Goal: Task Accomplishment & Management: Manage account settings

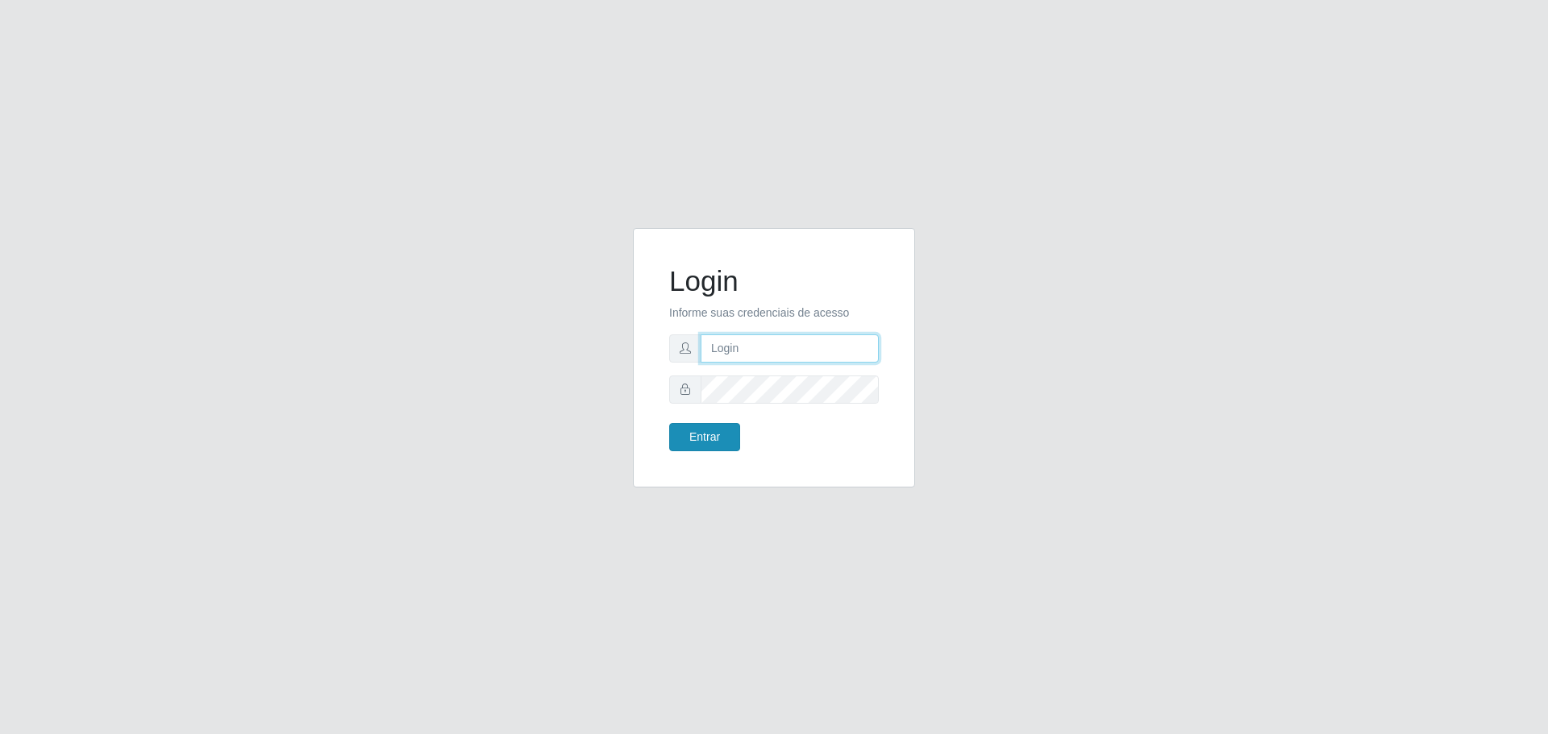
type input "[EMAIL_ADDRESS][DOMAIN_NAME]"
click at [713, 434] on button "Entrar" at bounding box center [704, 437] width 71 height 28
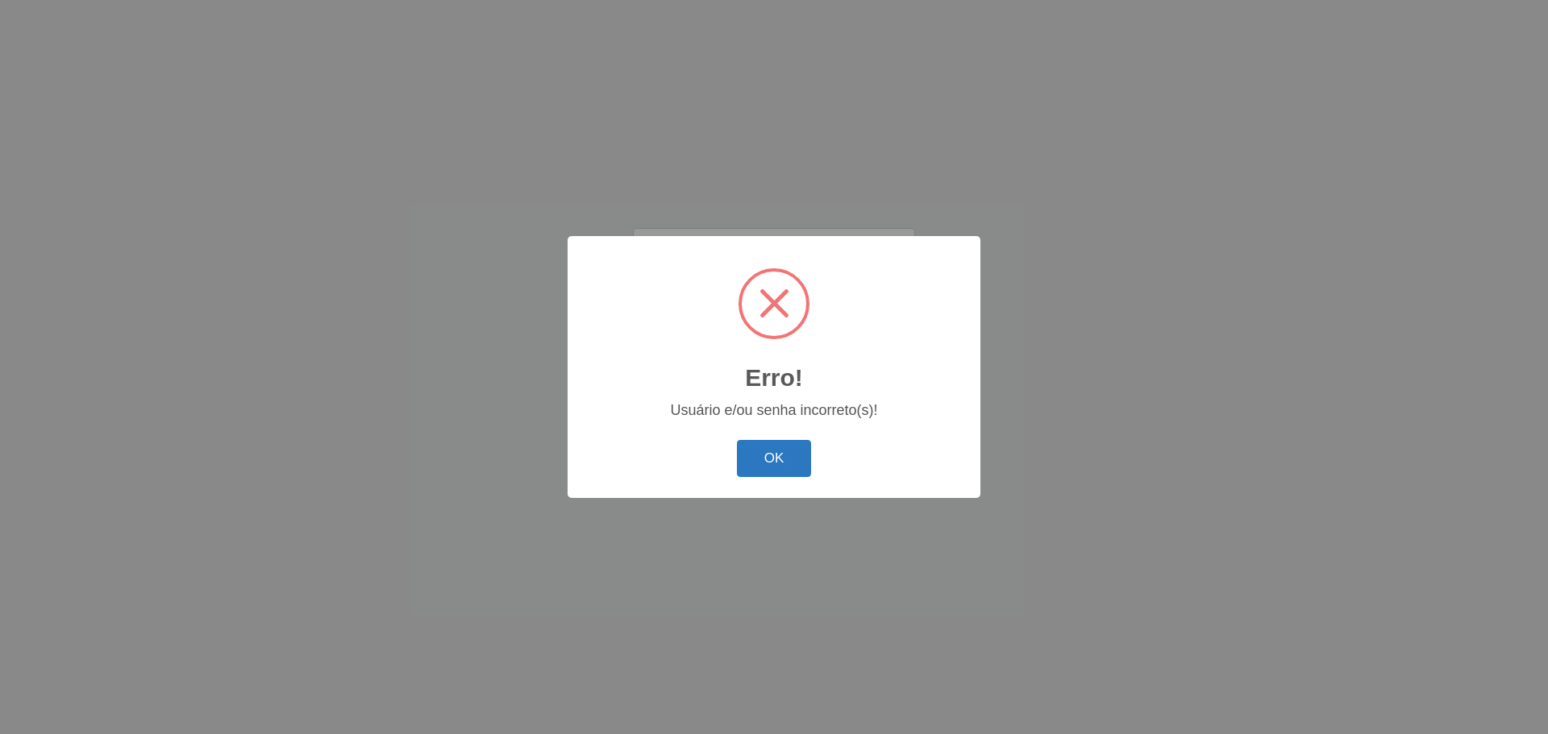
drag, startPoint x: 752, startPoint y: 455, endPoint x: 757, endPoint y: 426, distance: 28.6
click at [752, 454] on button "OK" at bounding box center [774, 459] width 75 height 38
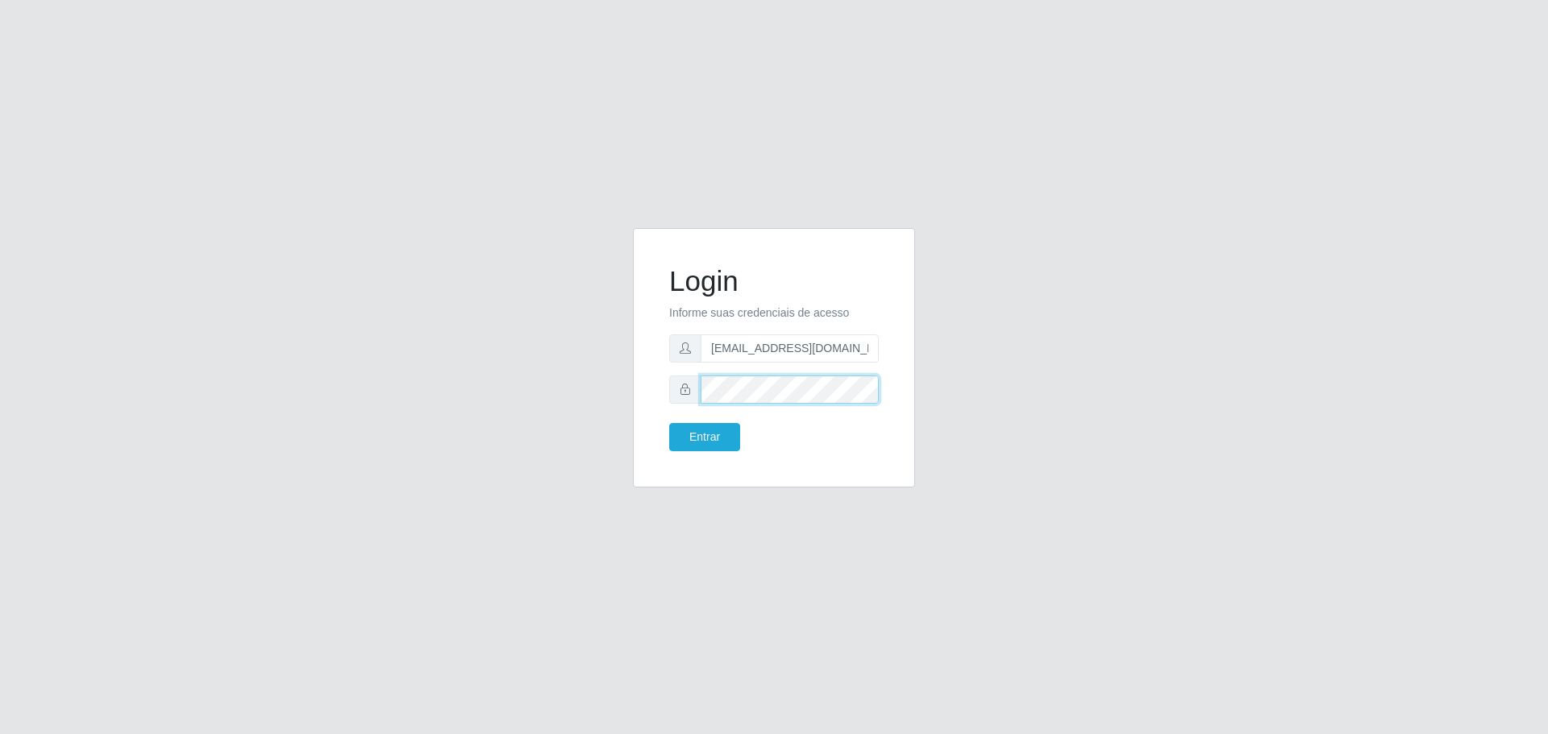
click at [669, 423] on button "Entrar" at bounding box center [704, 437] width 71 height 28
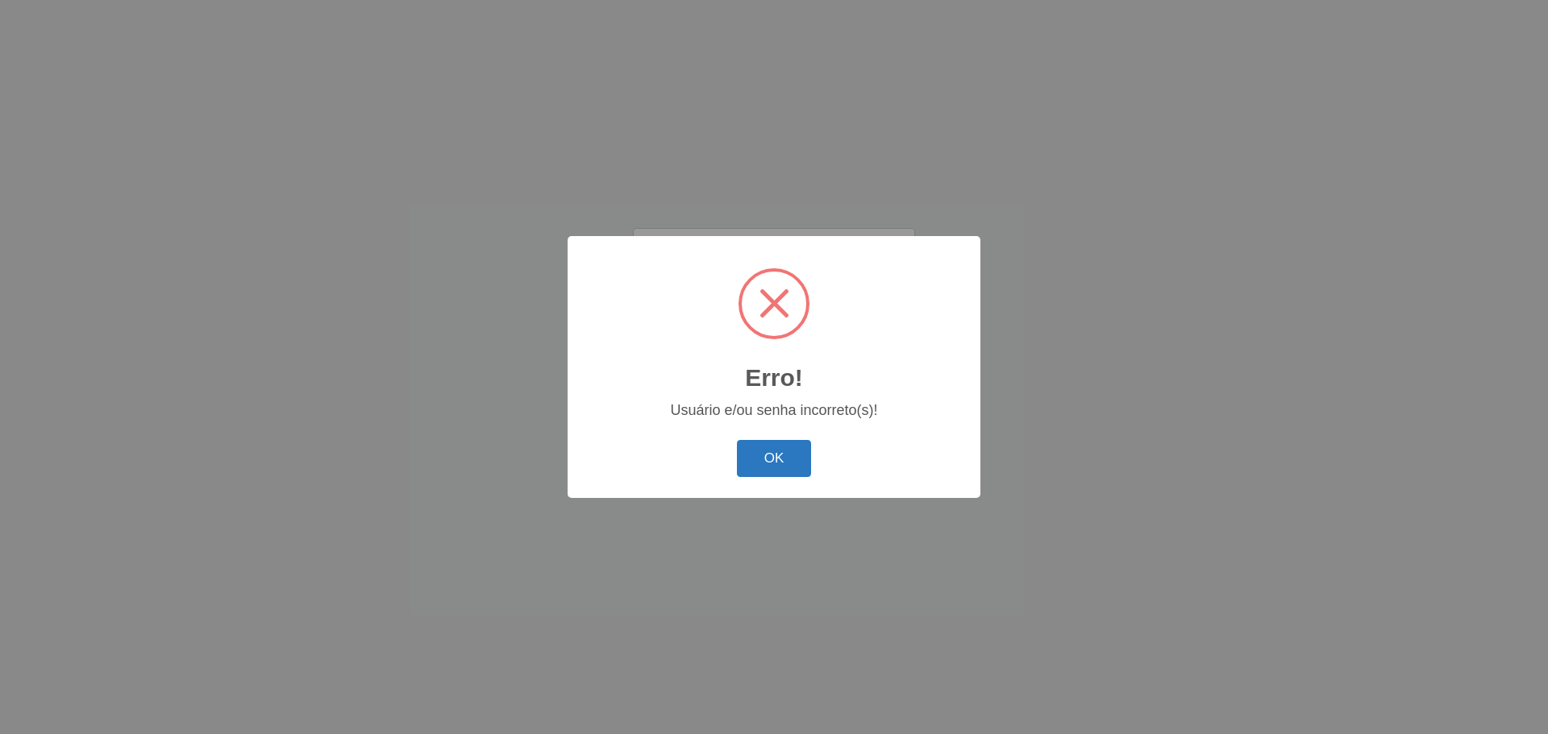
click at [800, 458] on button "OK" at bounding box center [774, 459] width 75 height 38
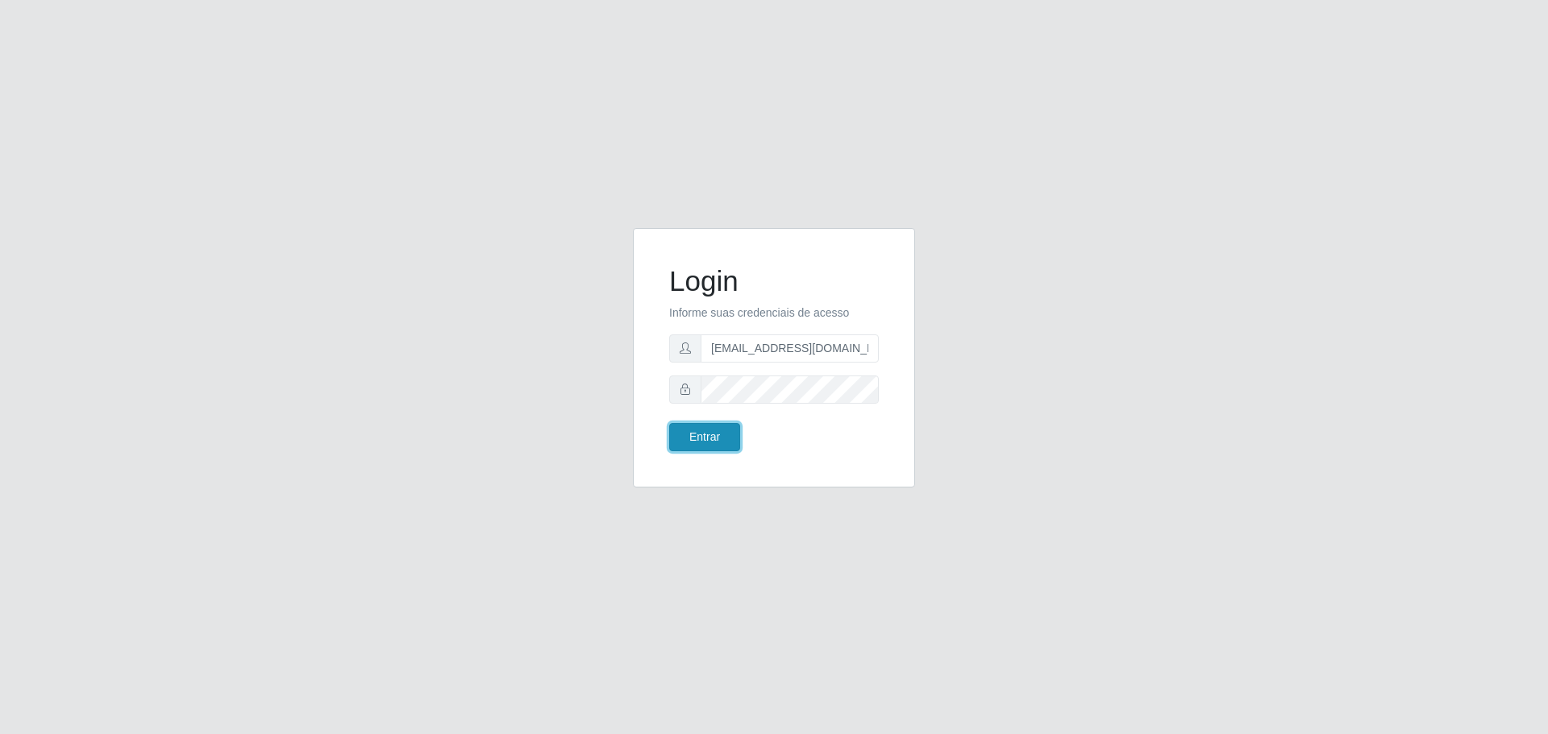
click at [737, 439] on button "Entrar" at bounding box center [704, 437] width 71 height 28
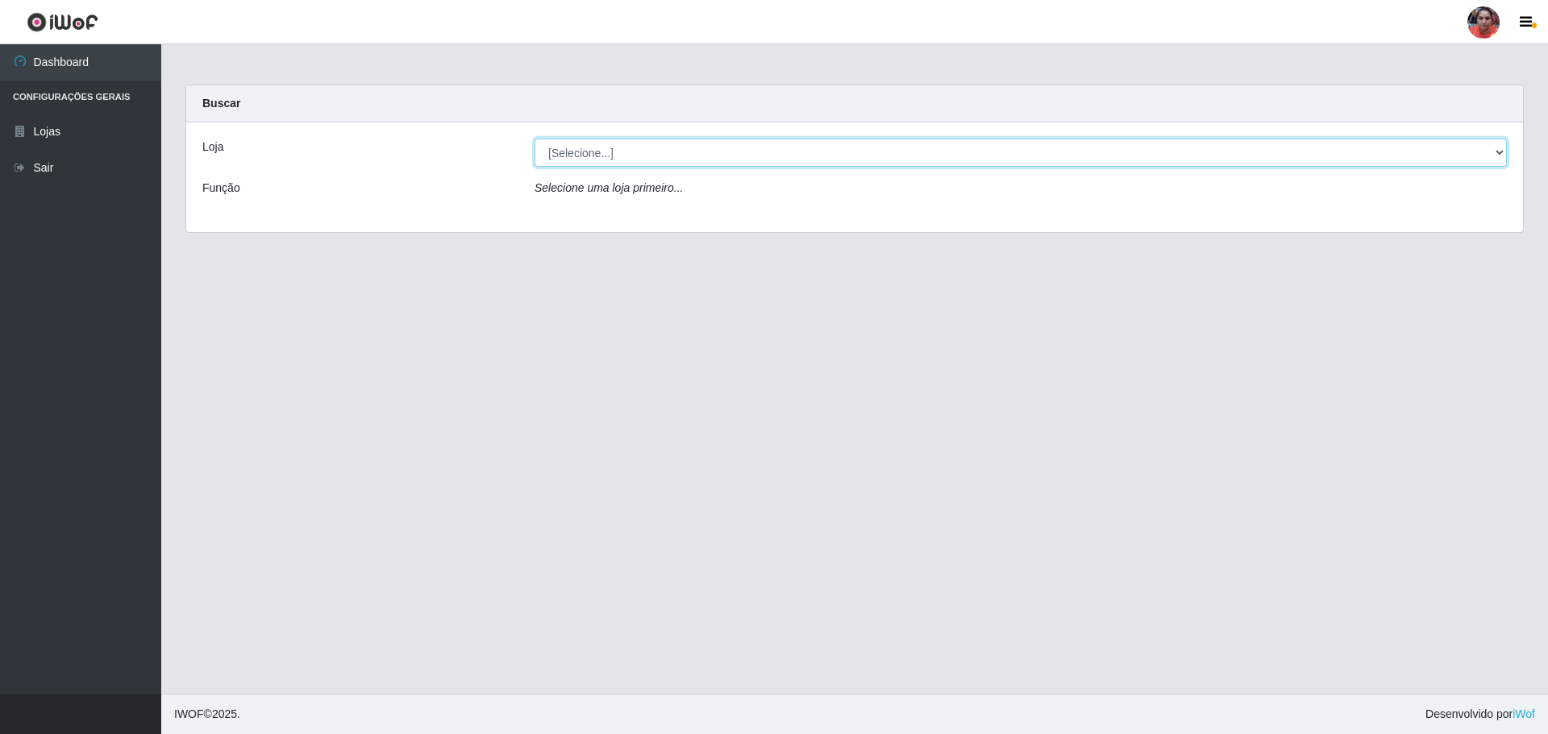
click at [1505, 154] on select "[Selecione...] Mar Vermelho - Loja 05" at bounding box center [1021, 153] width 972 height 28
select select "252"
click at [535, 139] on select "[Selecione...] Mar Vermelho - Loja 05" at bounding box center [1021, 153] width 972 height 28
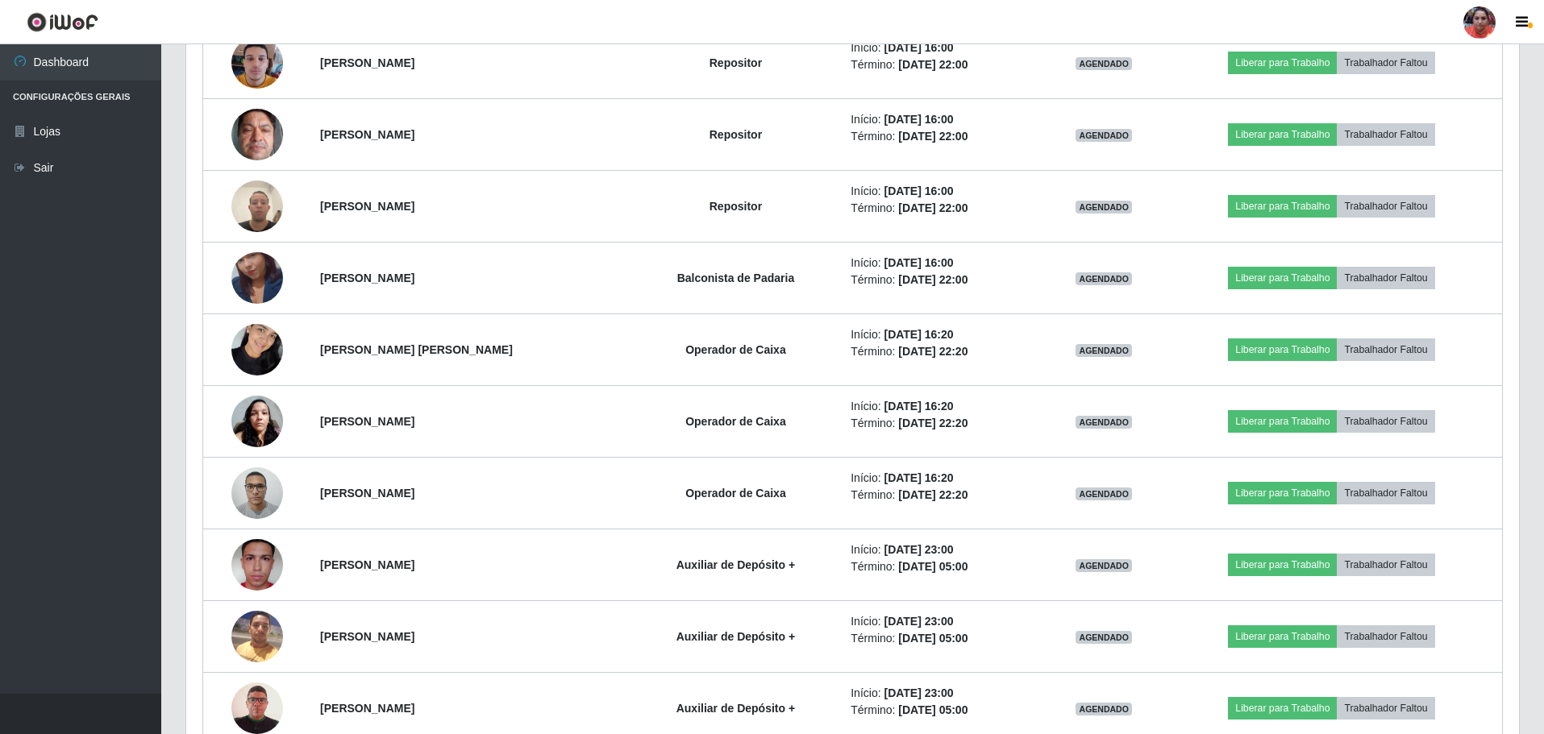
scroll to position [2406, 0]
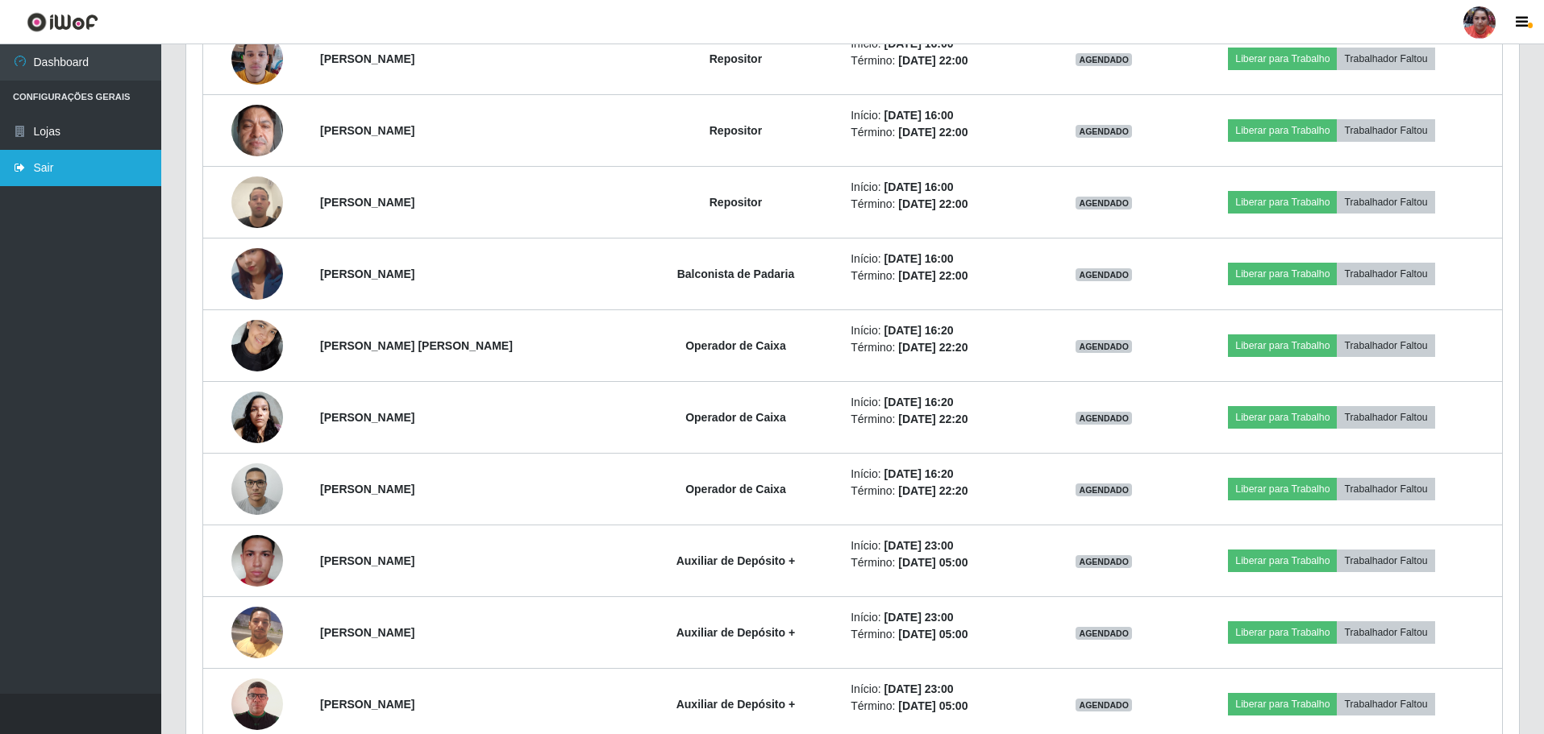
click at [84, 161] on link "Sair" at bounding box center [80, 168] width 161 height 36
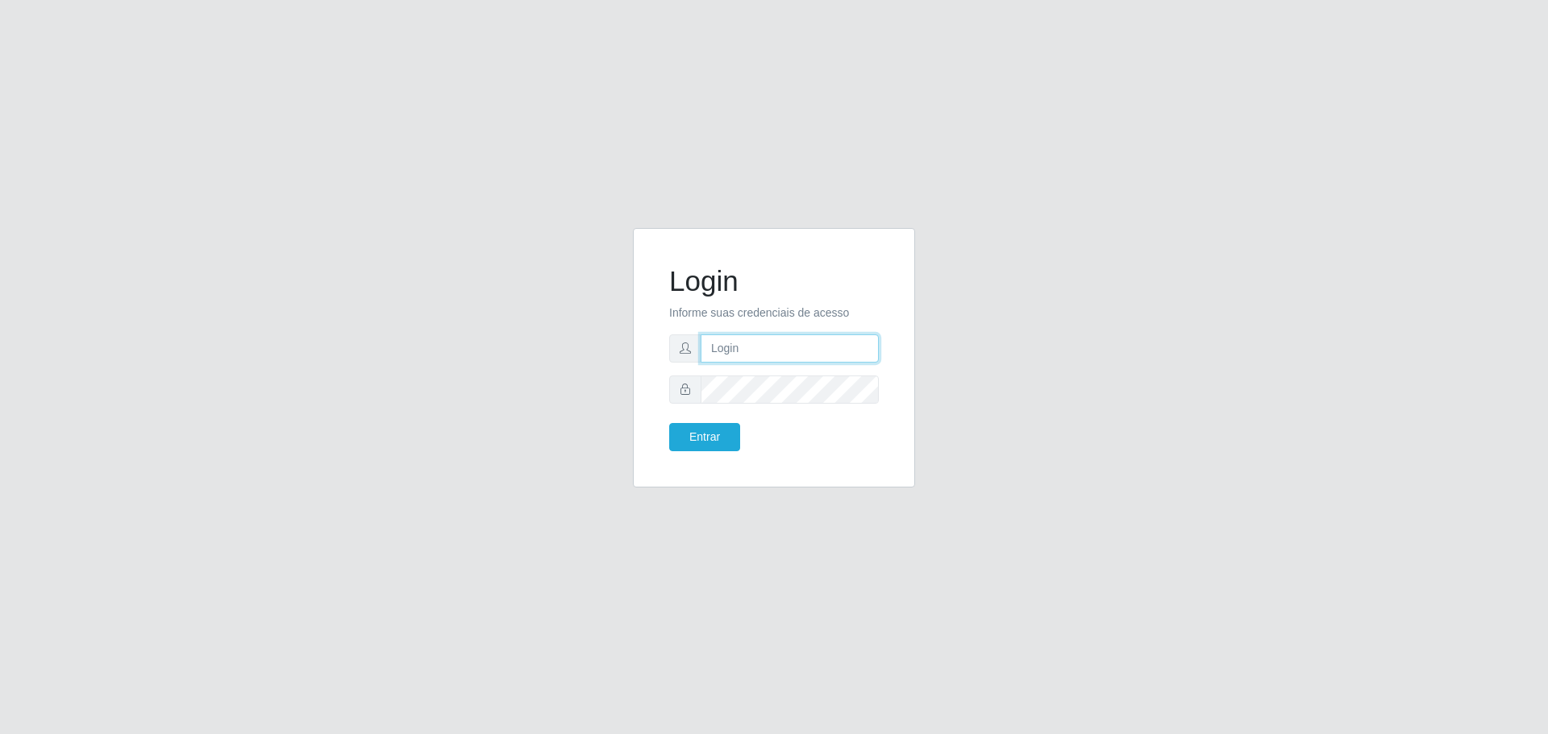
type input "[EMAIL_ADDRESS][DOMAIN_NAME]"
click at [708, 435] on button "Entrar" at bounding box center [704, 437] width 71 height 28
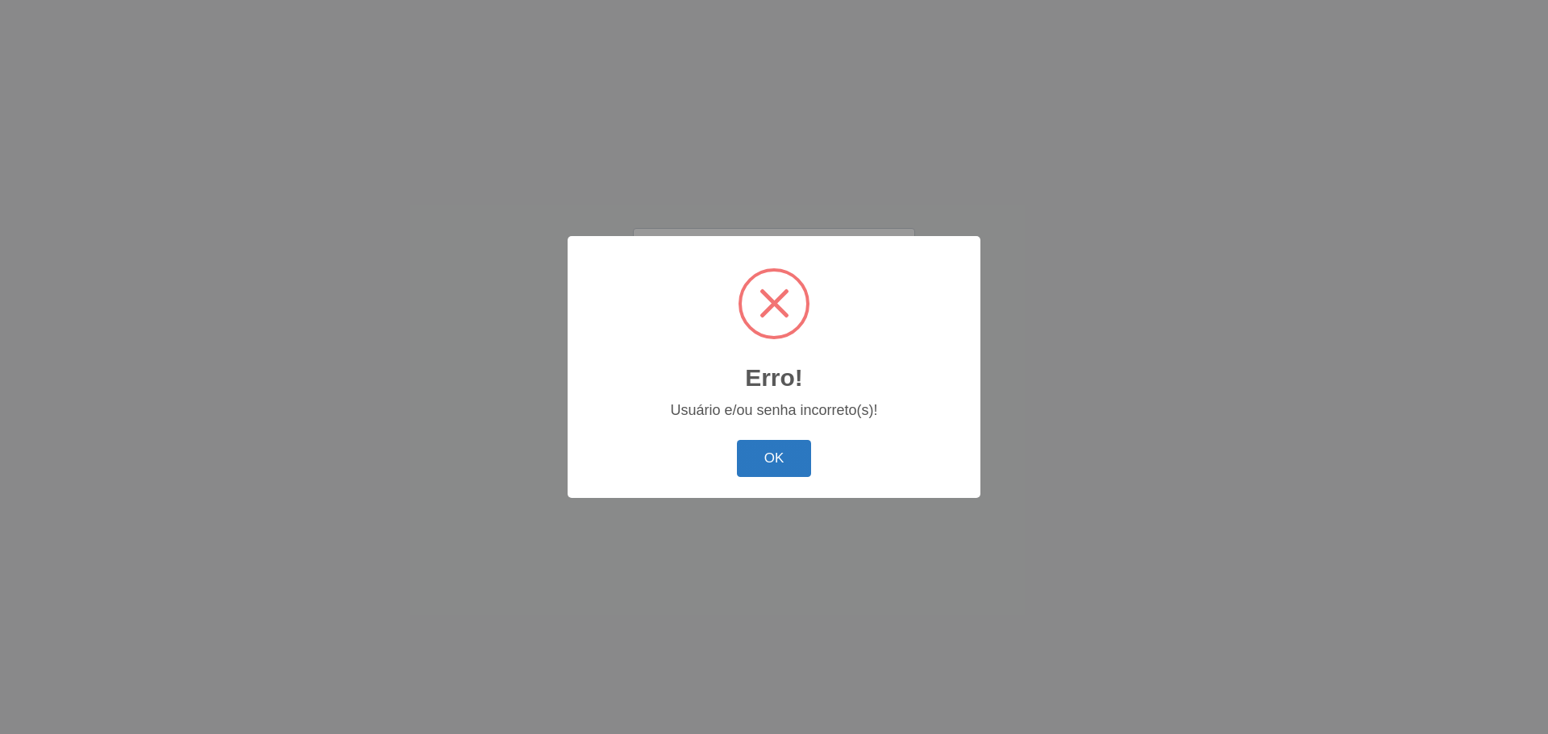
click at [759, 451] on button "OK" at bounding box center [774, 459] width 75 height 38
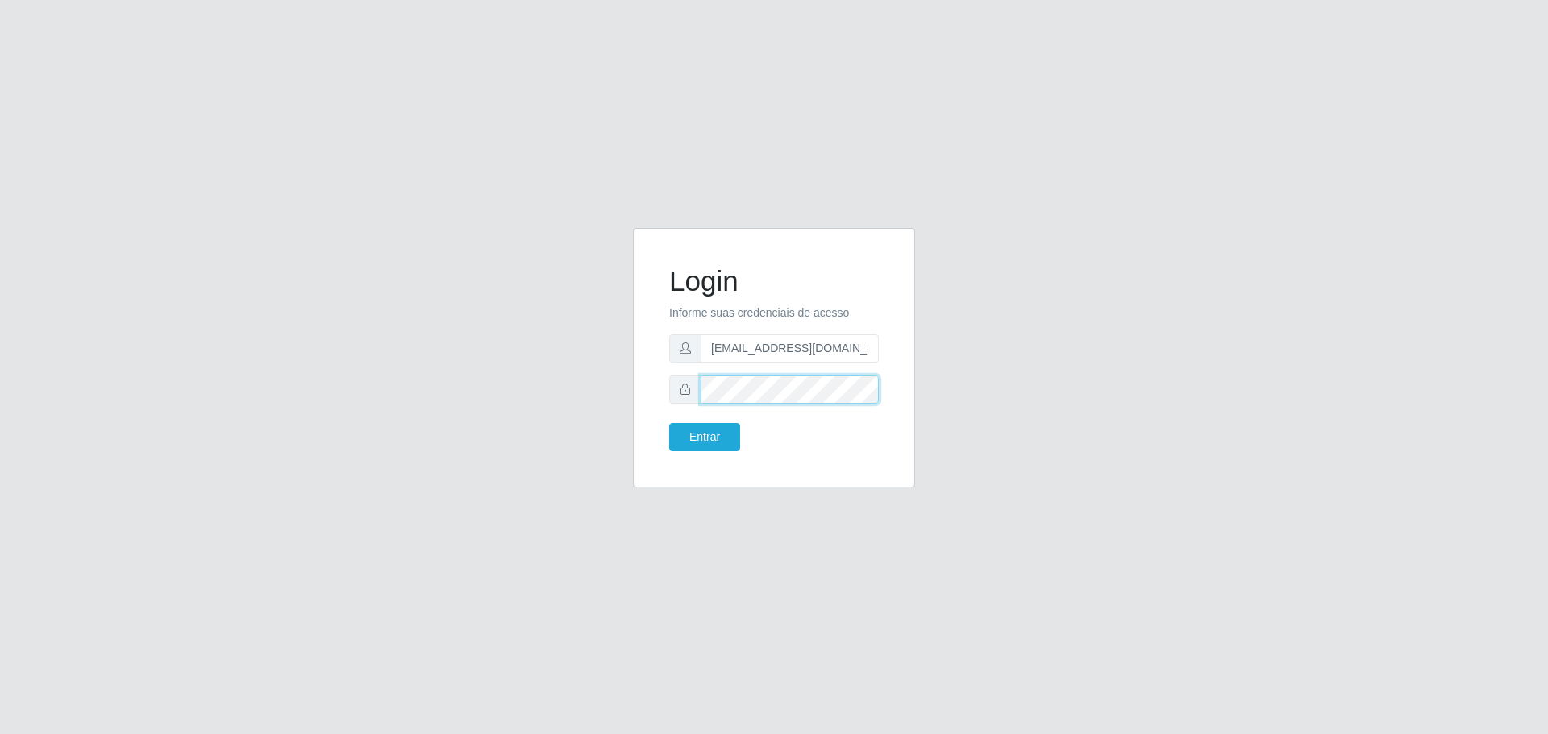
click at [669, 423] on button "Entrar" at bounding box center [704, 437] width 71 height 28
click at [715, 431] on button "Entrar" at bounding box center [704, 437] width 71 height 28
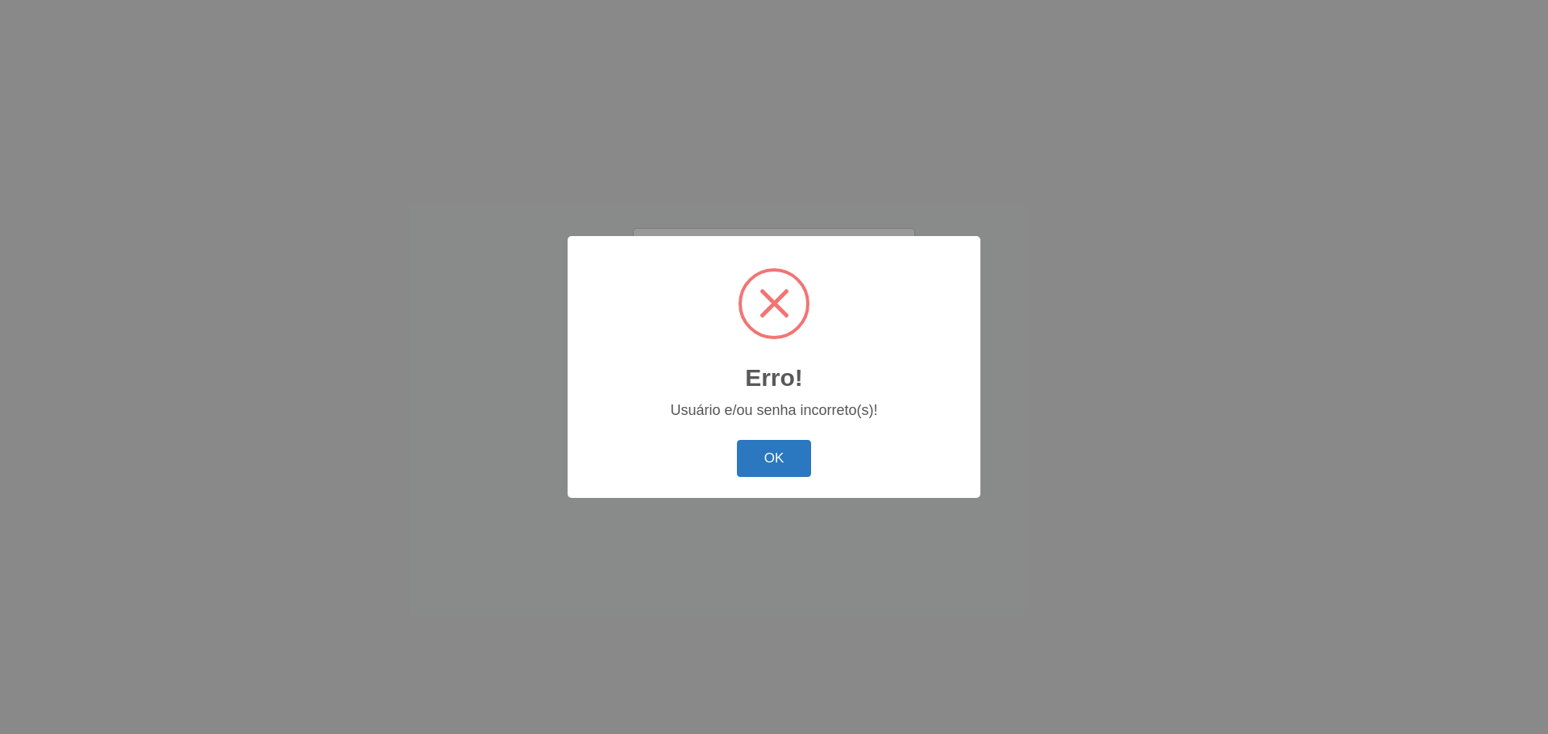
click at [755, 461] on button "OK" at bounding box center [774, 459] width 75 height 38
drag, startPoint x: 787, startPoint y: 453, endPoint x: 784, endPoint y: 432, distance: 21.1
click at [787, 452] on button "OK" at bounding box center [774, 459] width 75 height 38
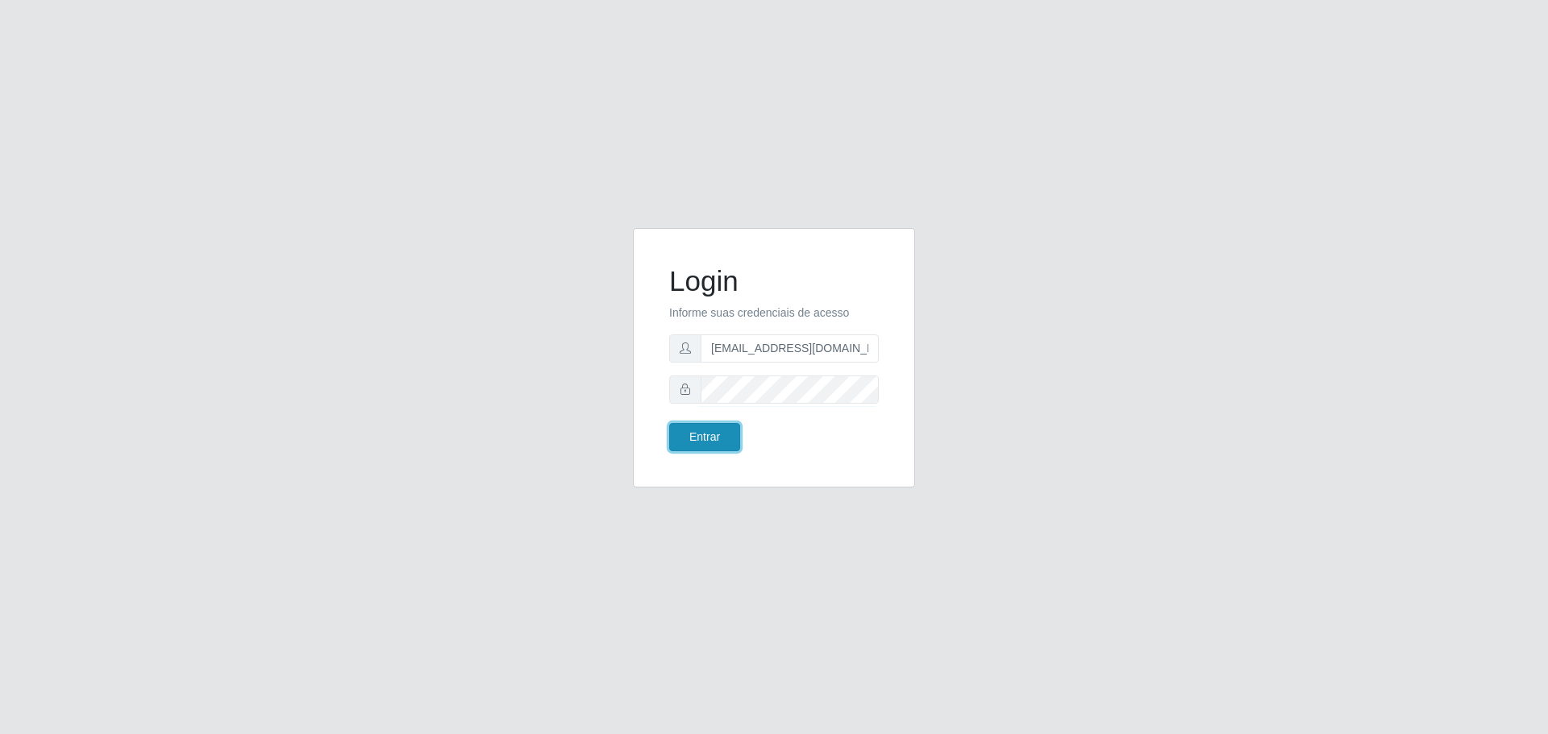
click at [705, 443] on button "Entrar" at bounding box center [704, 437] width 71 height 28
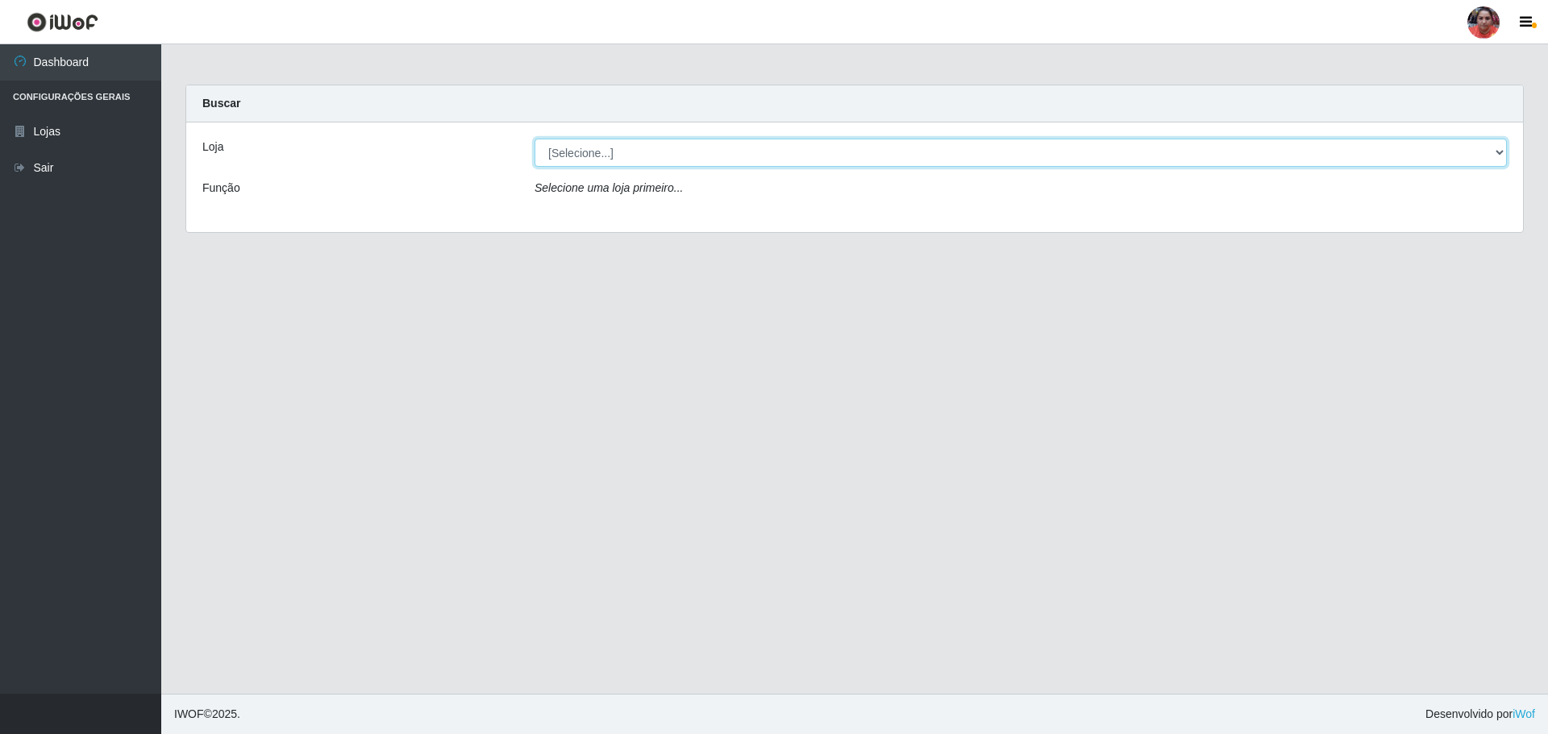
click at [1500, 154] on select "[Selecione...] Mar Vermelho - Loja 05" at bounding box center [1021, 153] width 972 height 28
select select "252"
click at [535, 139] on select "[Selecione...] Mar Vermelho - Loja 05" at bounding box center [1021, 153] width 972 height 28
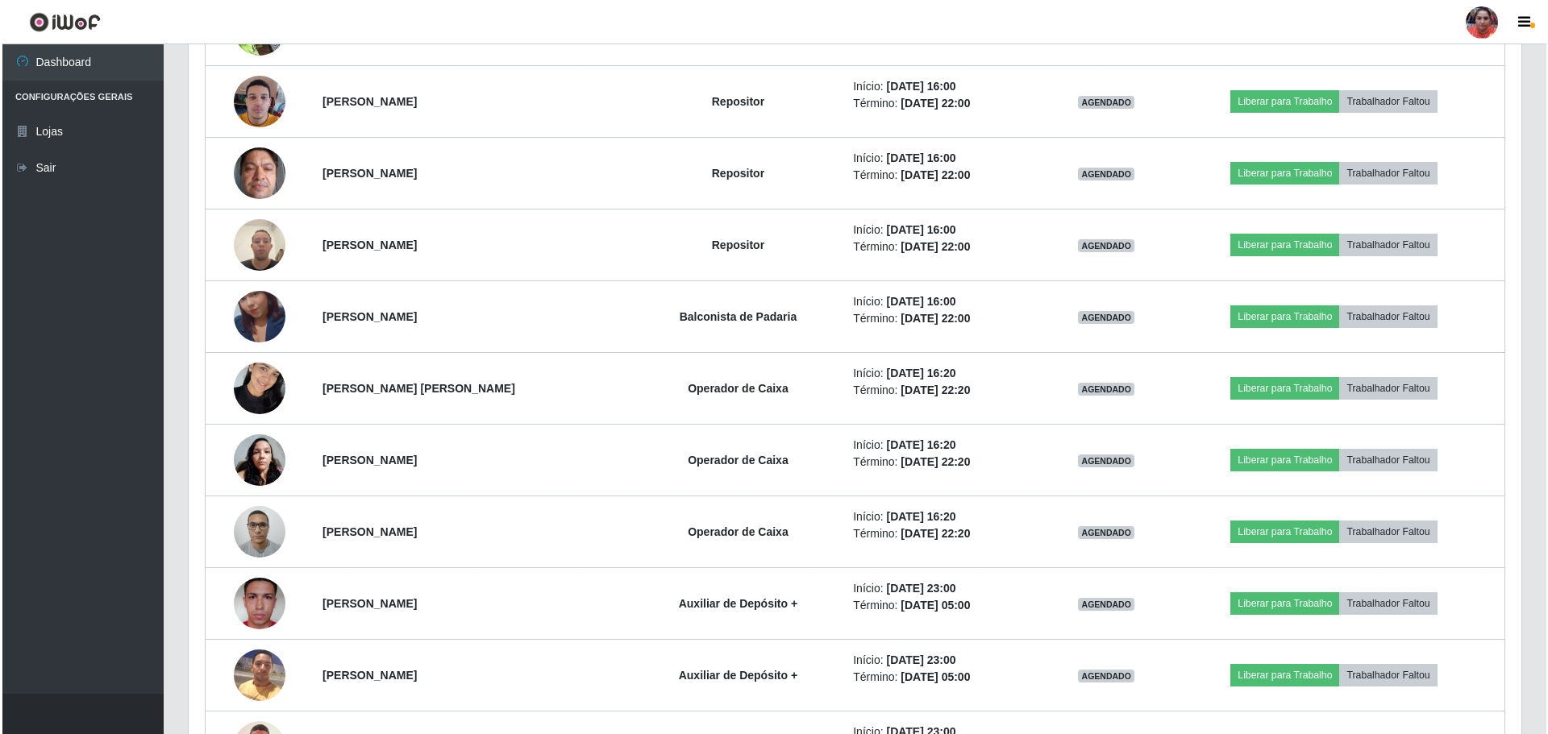
scroll to position [2367, 0]
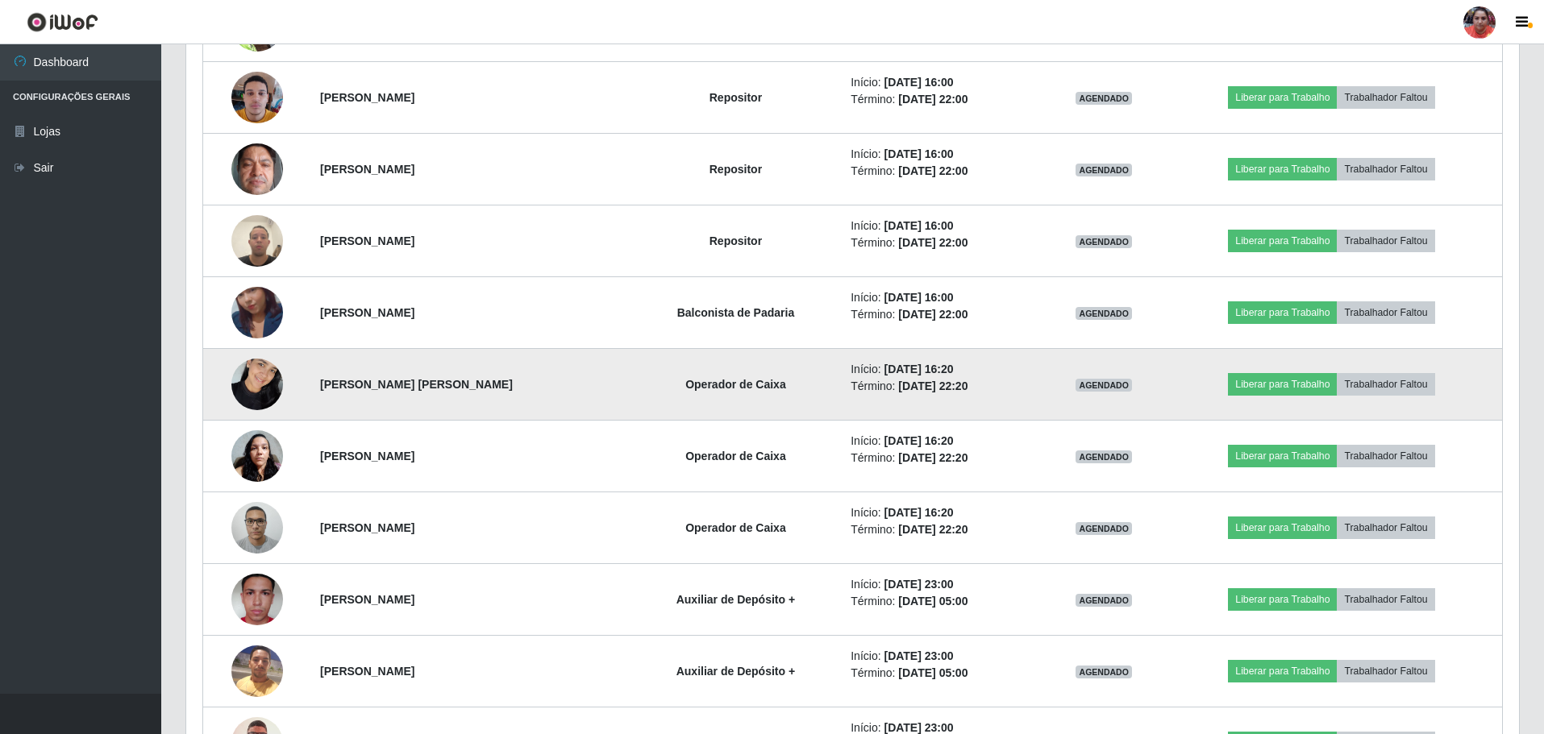
click at [244, 385] on img at bounding box center [257, 384] width 52 height 69
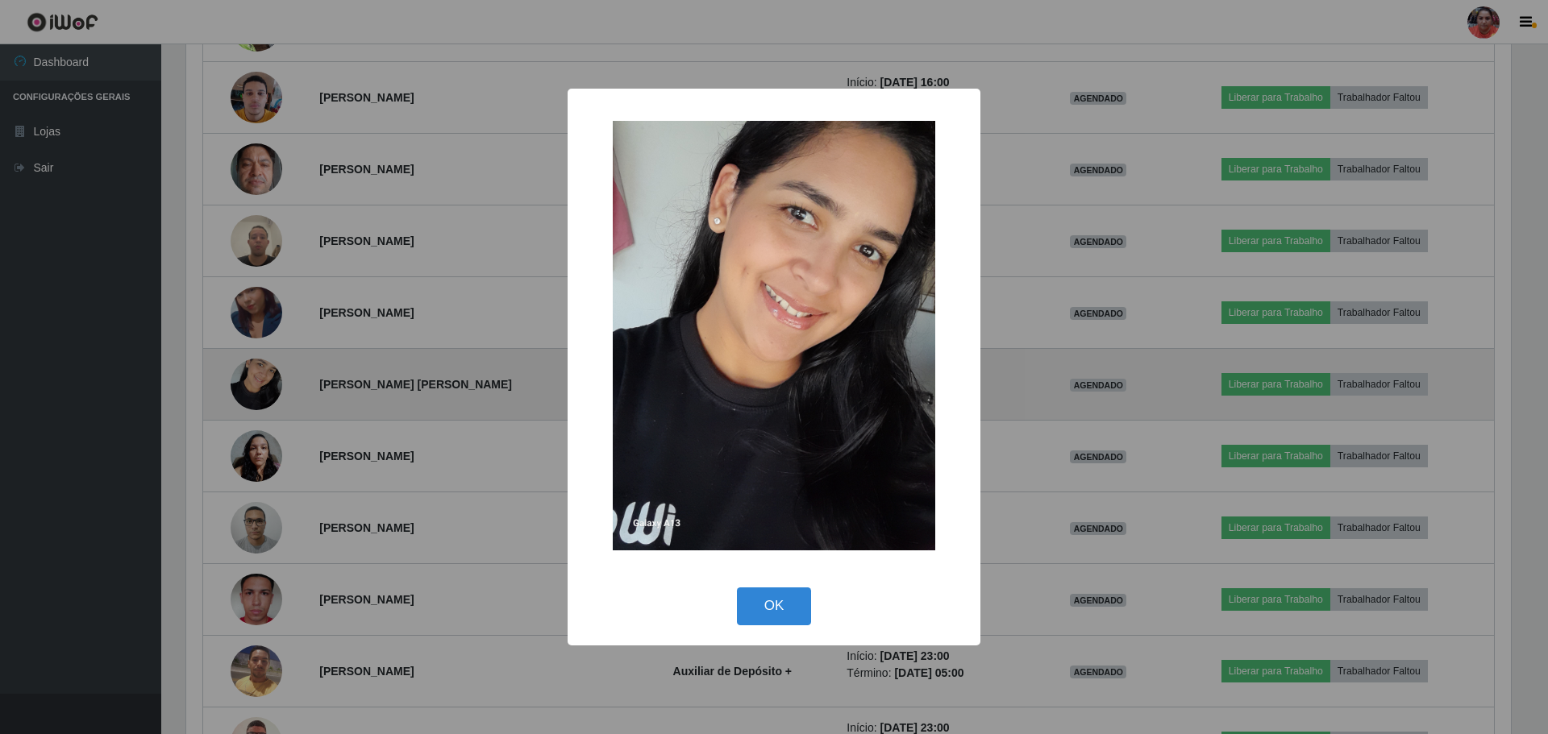
click at [244, 385] on div "× OK Cancel" at bounding box center [774, 367] width 1548 height 734
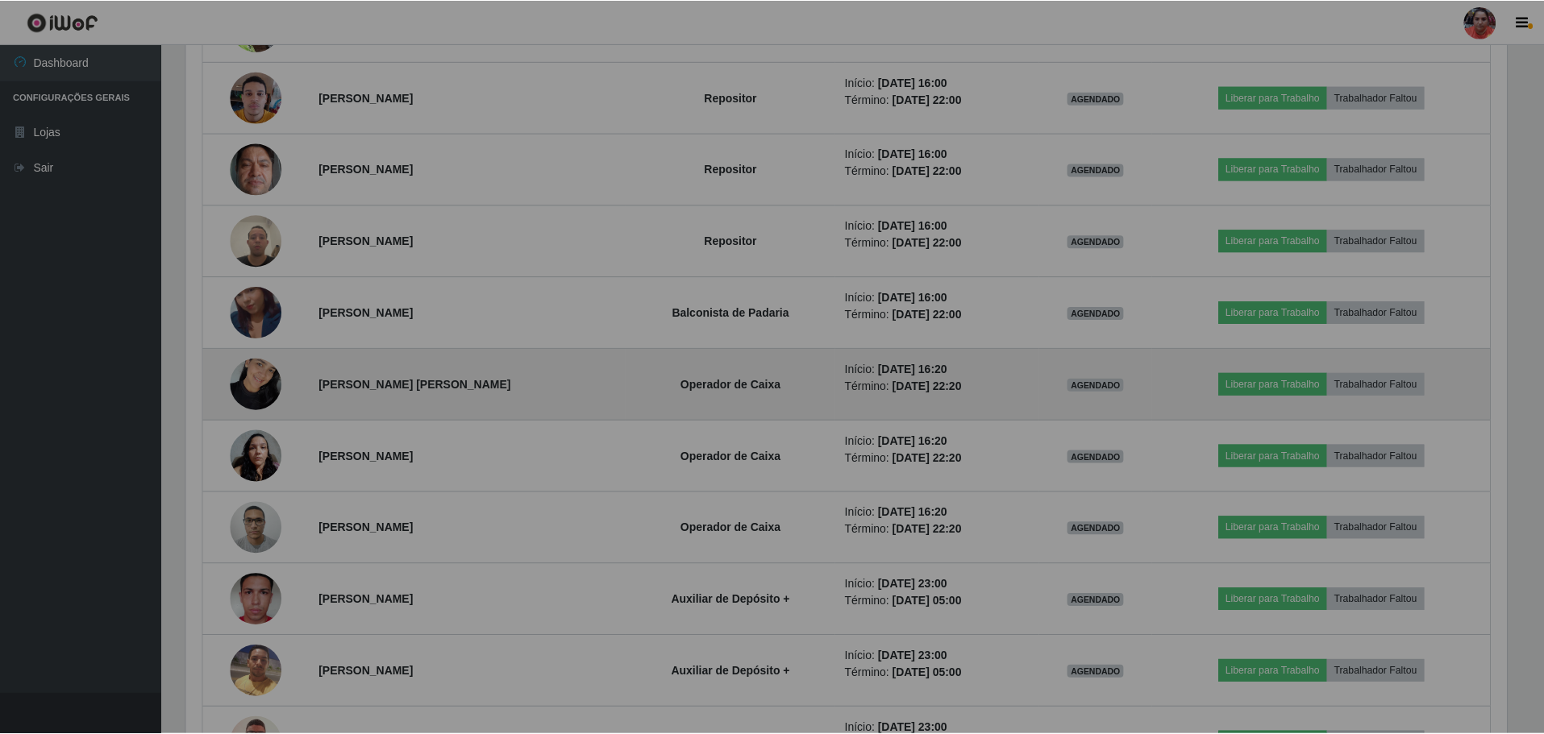
scroll to position [335, 1333]
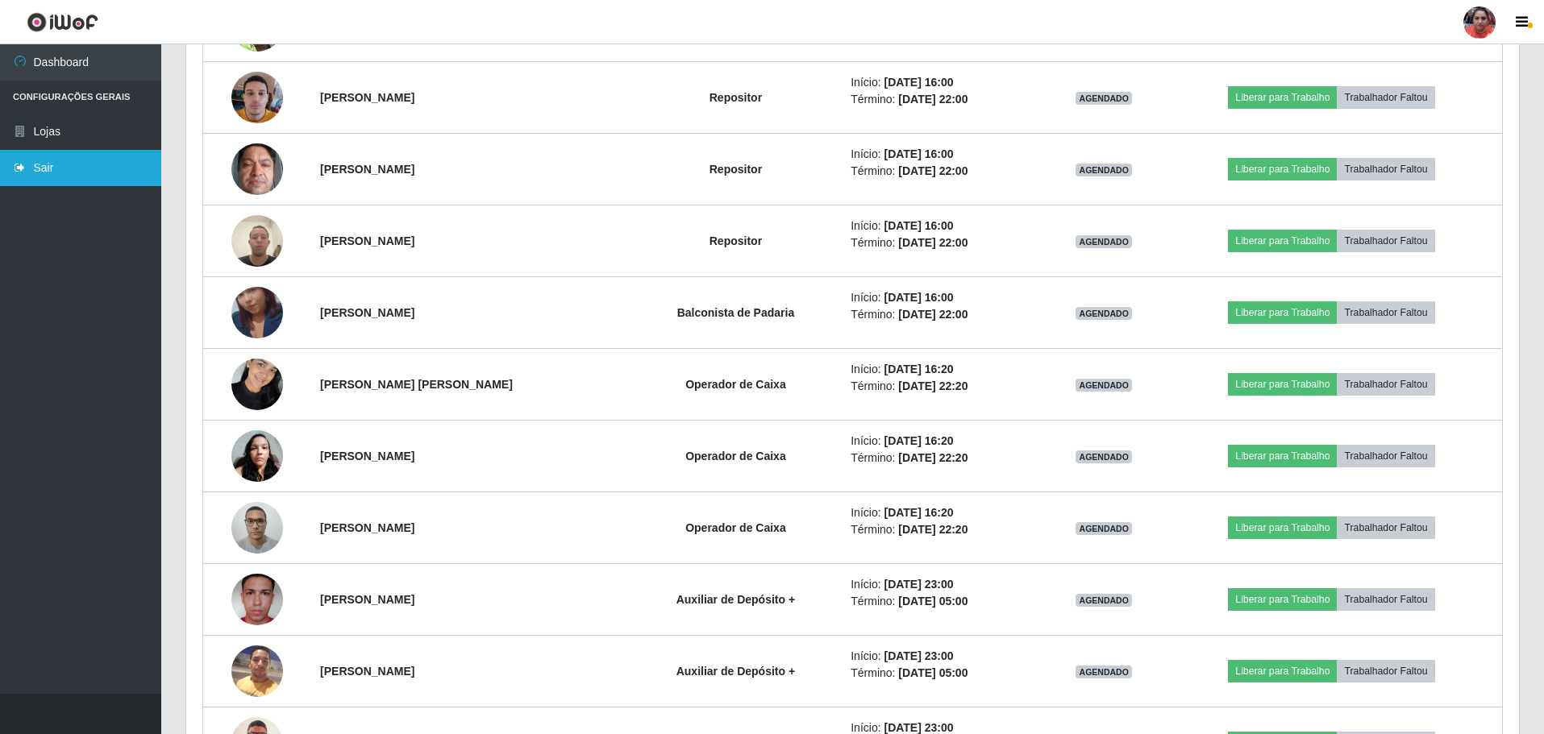
click at [56, 180] on link "Sair" at bounding box center [80, 168] width 161 height 36
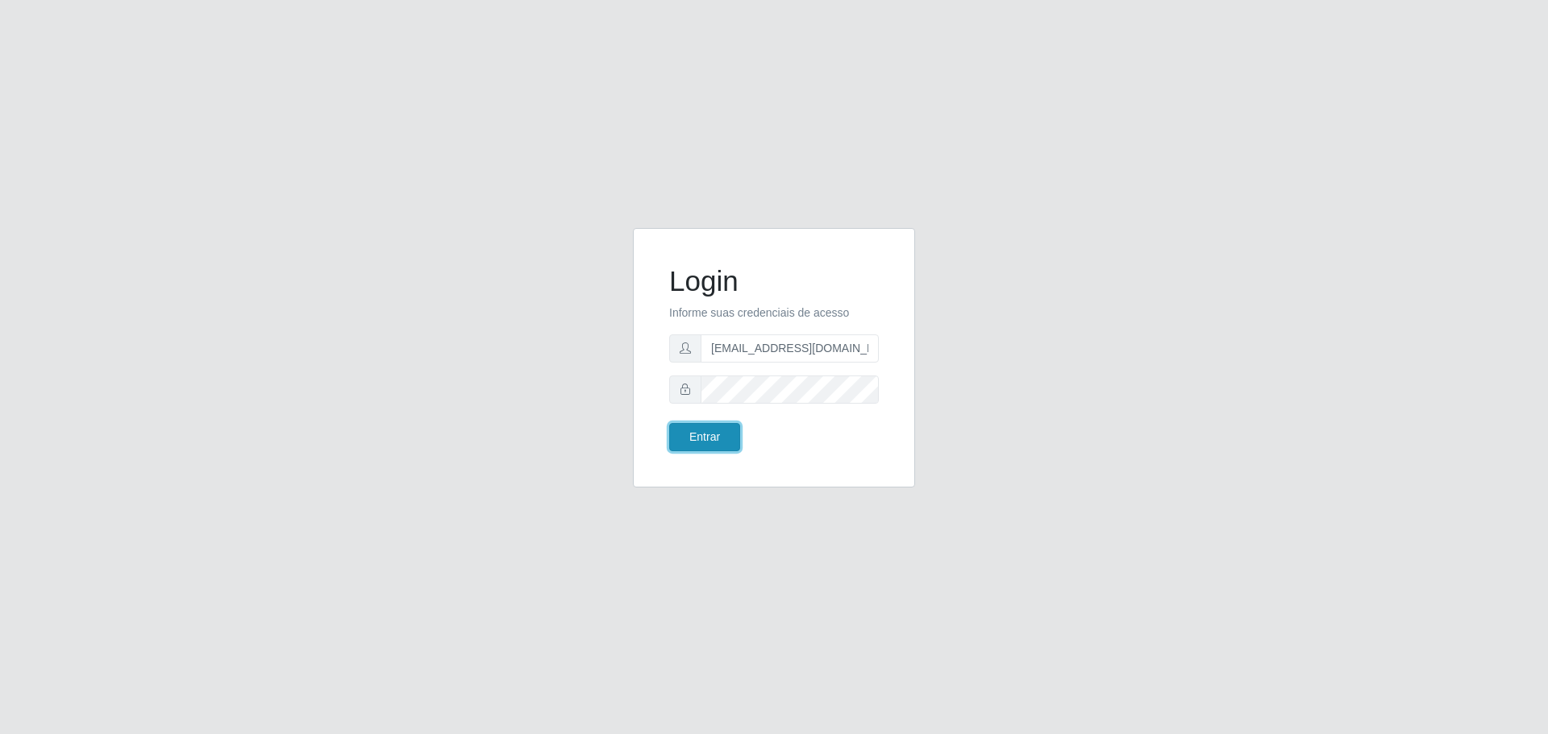
click at [688, 444] on button "Entrar" at bounding box center [704, 437] width 71 height 28
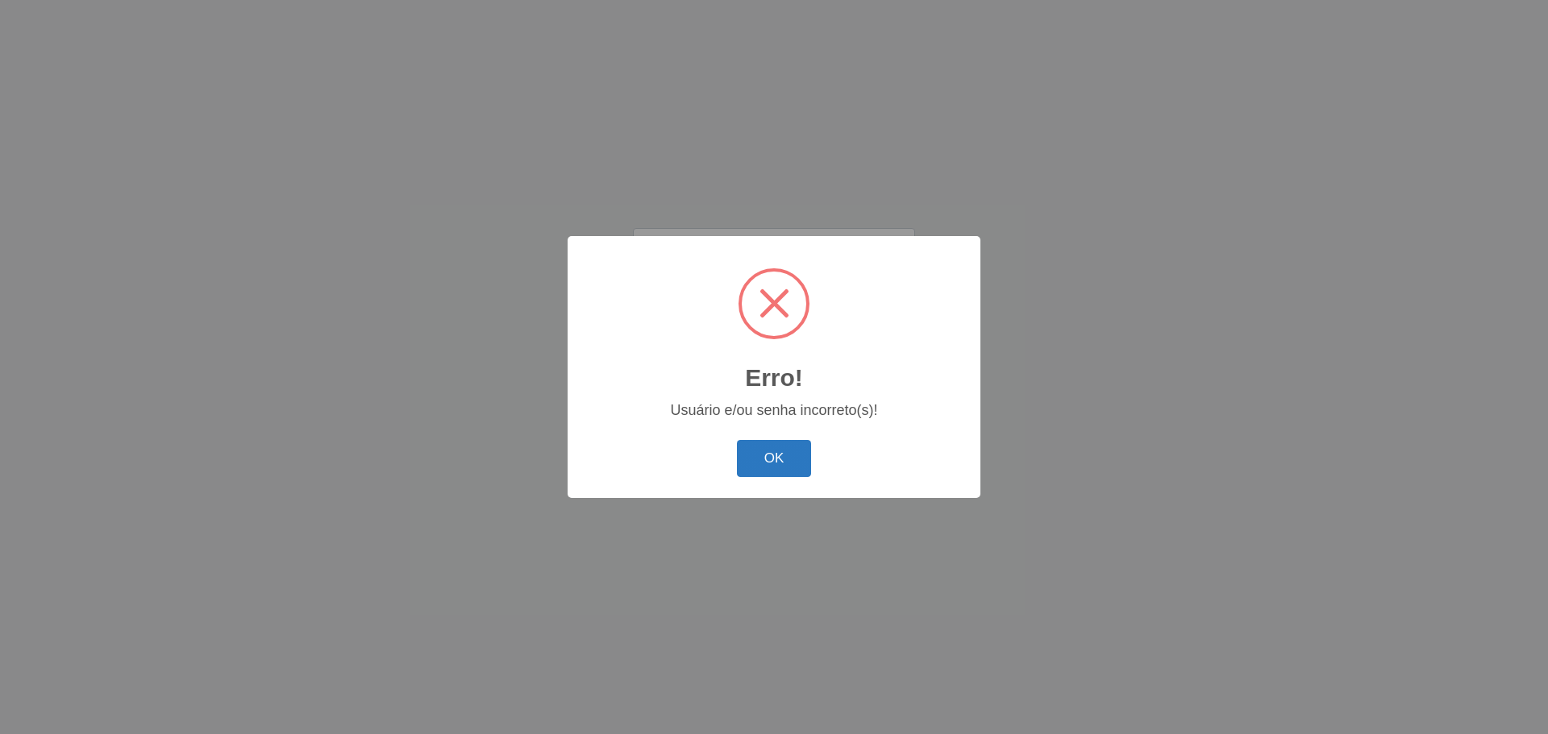
click at [758, 448] on button "OK" at bounding box center [774, 459] width 75 height 38
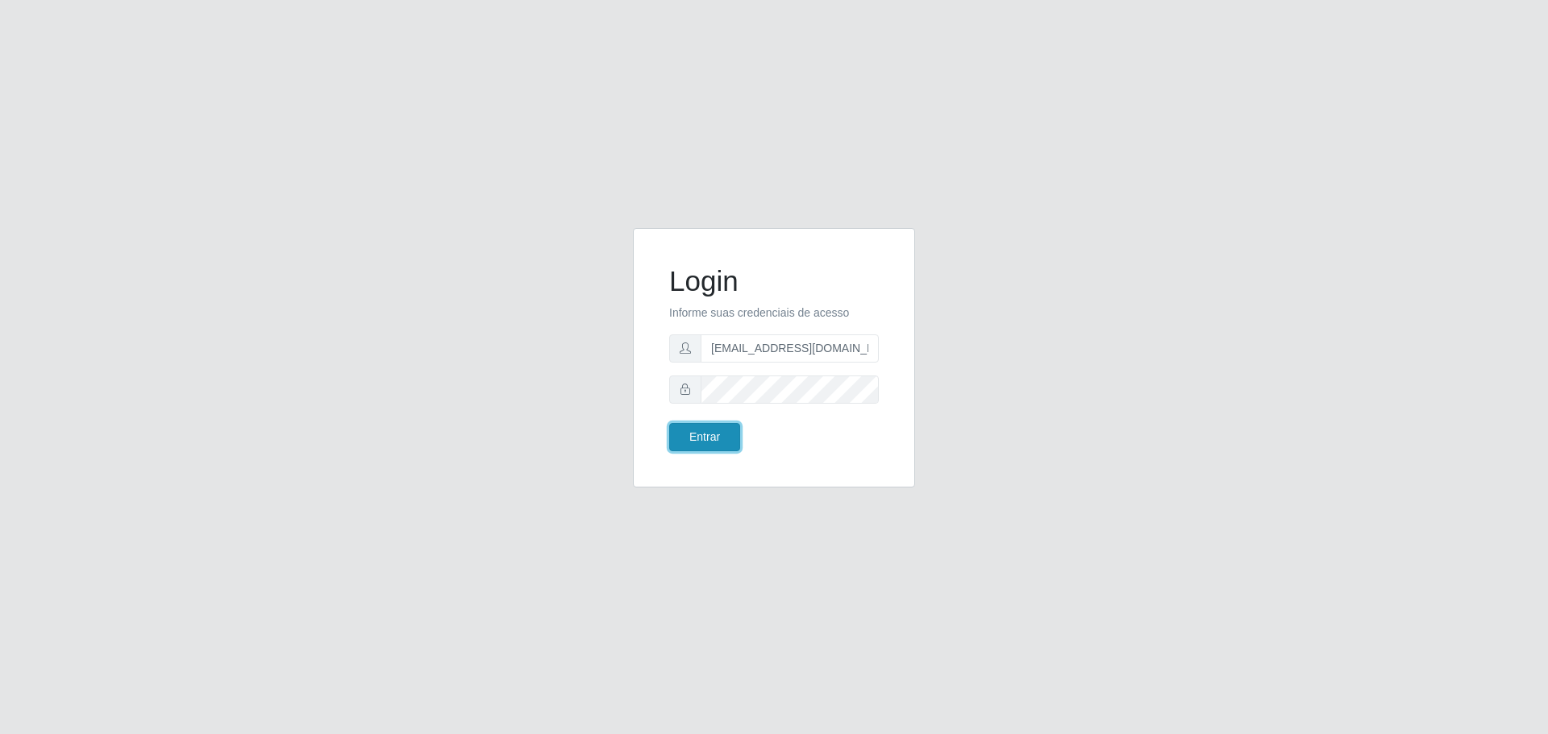
click at [722, 435] on button "Entrar" at bounding box center [704, 437] width 71 height 28
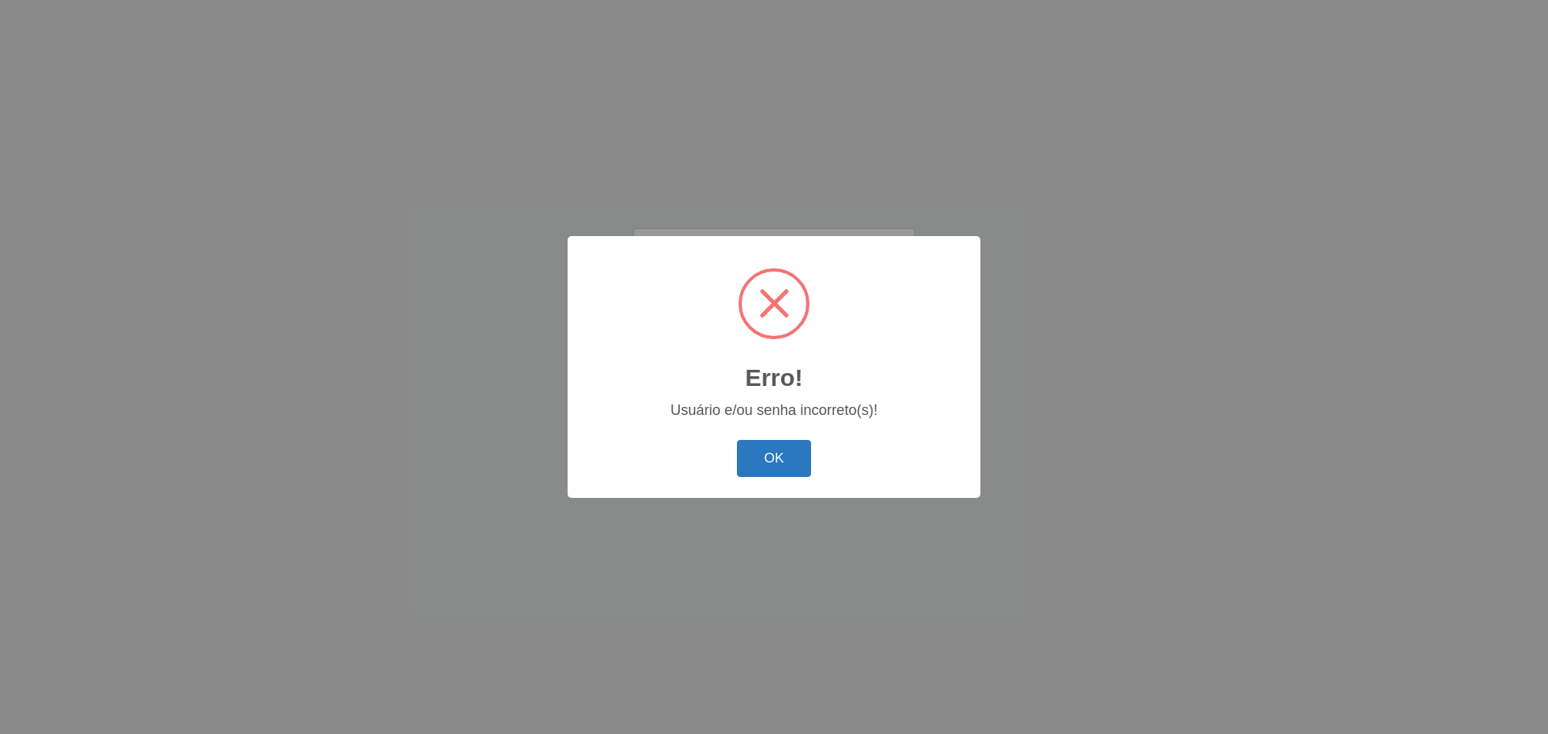
click at [776, 451] on button "OK" at bounding box center [774, 459] width 75 height 38
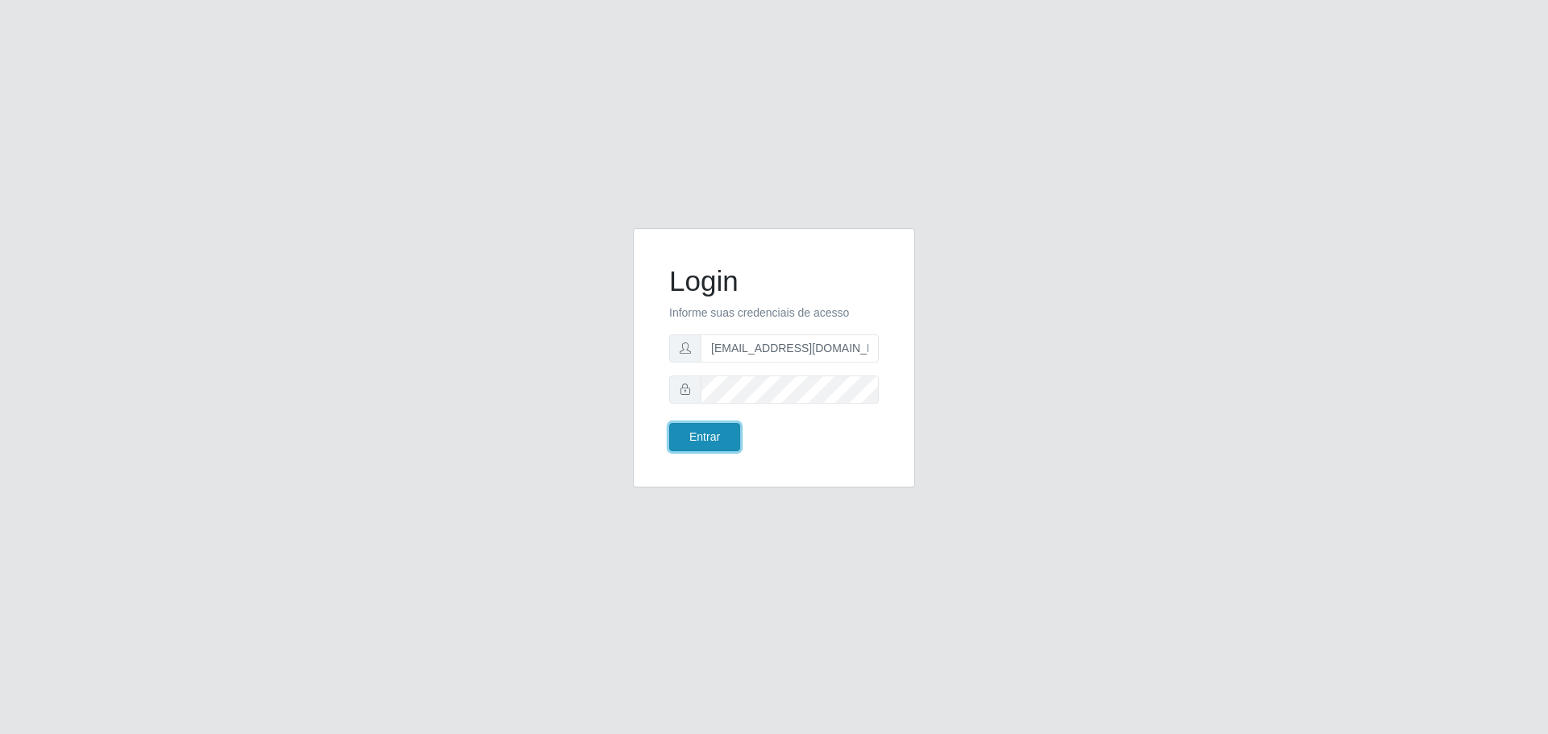
click at [724, 430] on button "Entrar" at bounding box center [704, 437] width 71 height 28
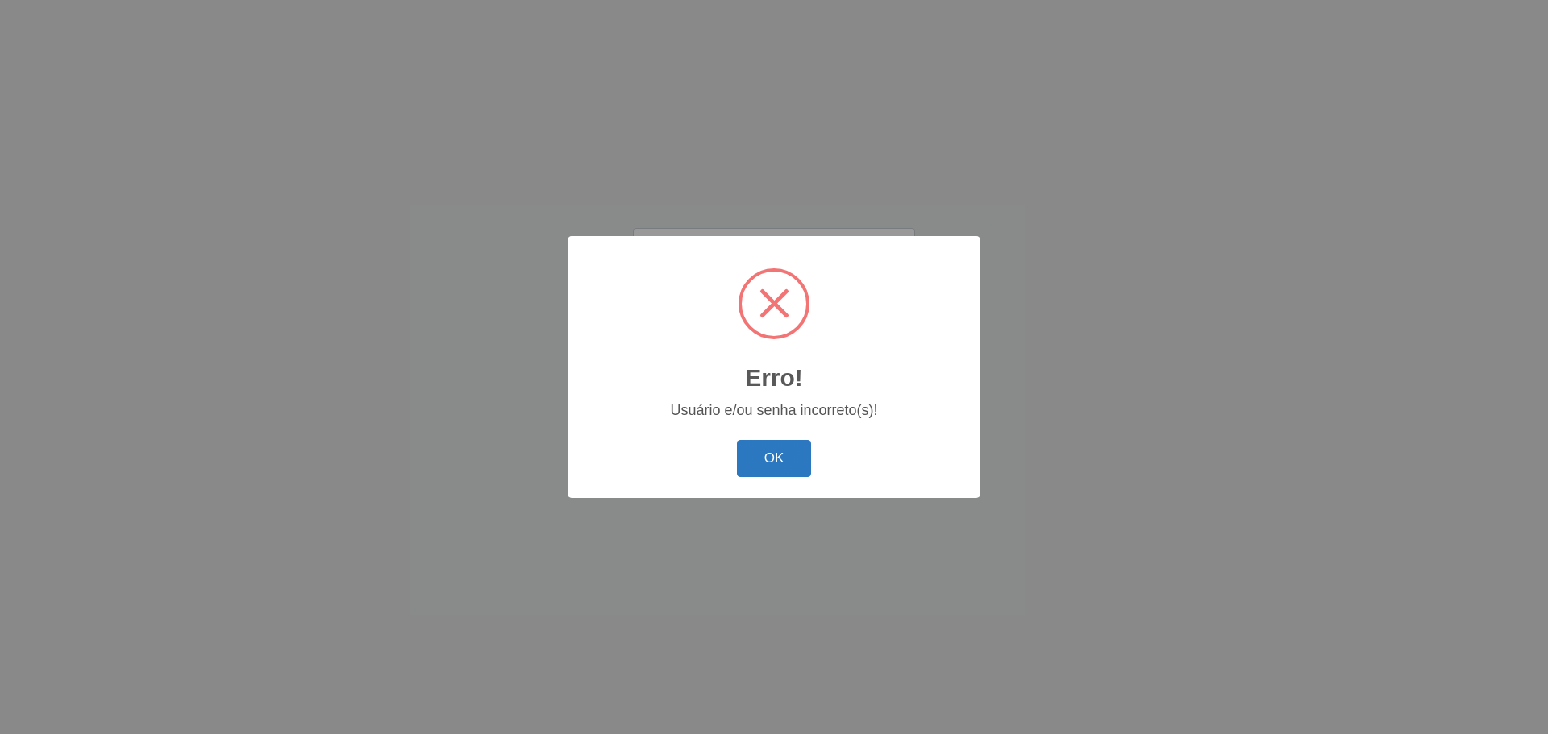
click at [748, 448] on button "OK" at bounding box center [774, 459] width 75 height 38
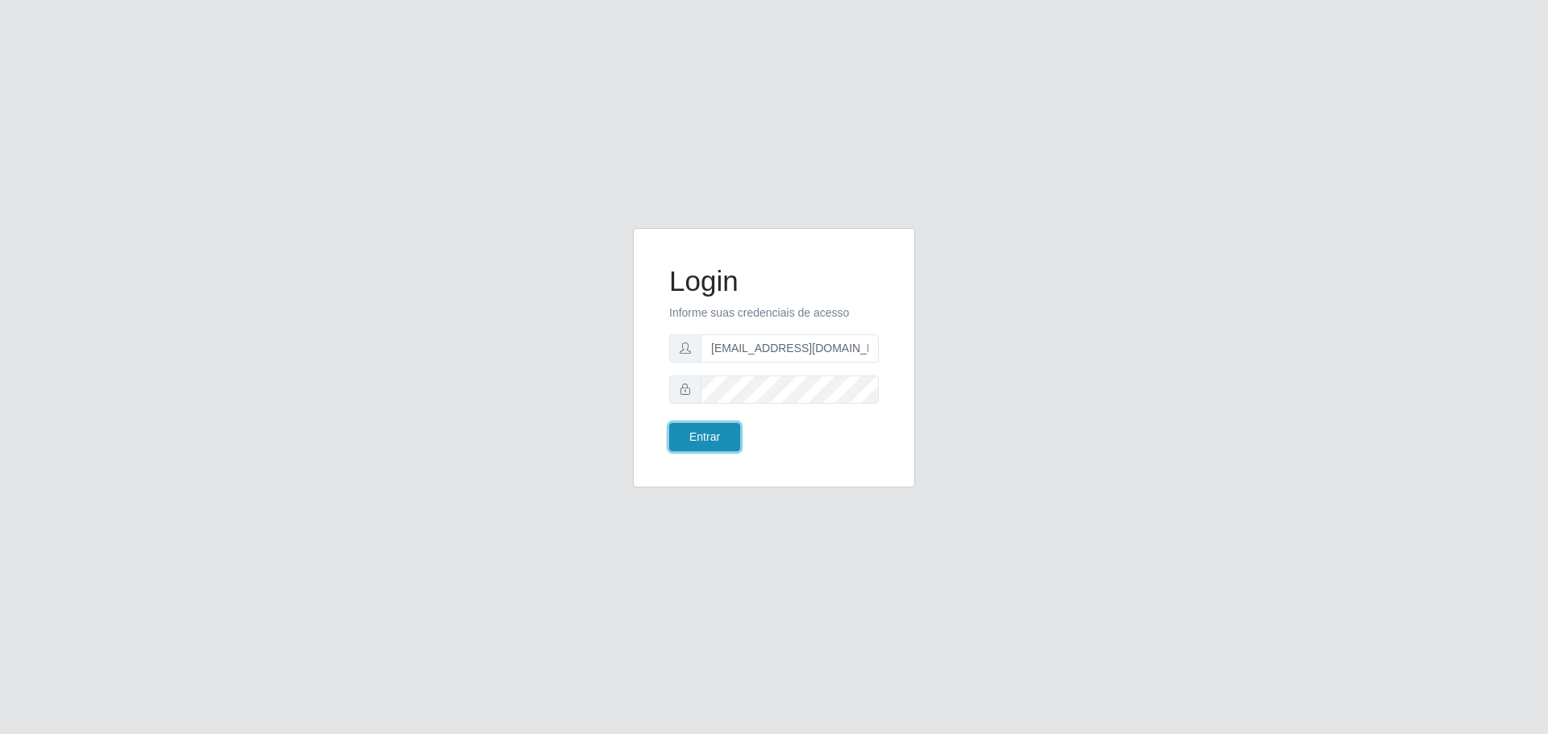
click at [724, 432] on button "Entrar" at bounding box center [704, 437] width 71 height 28
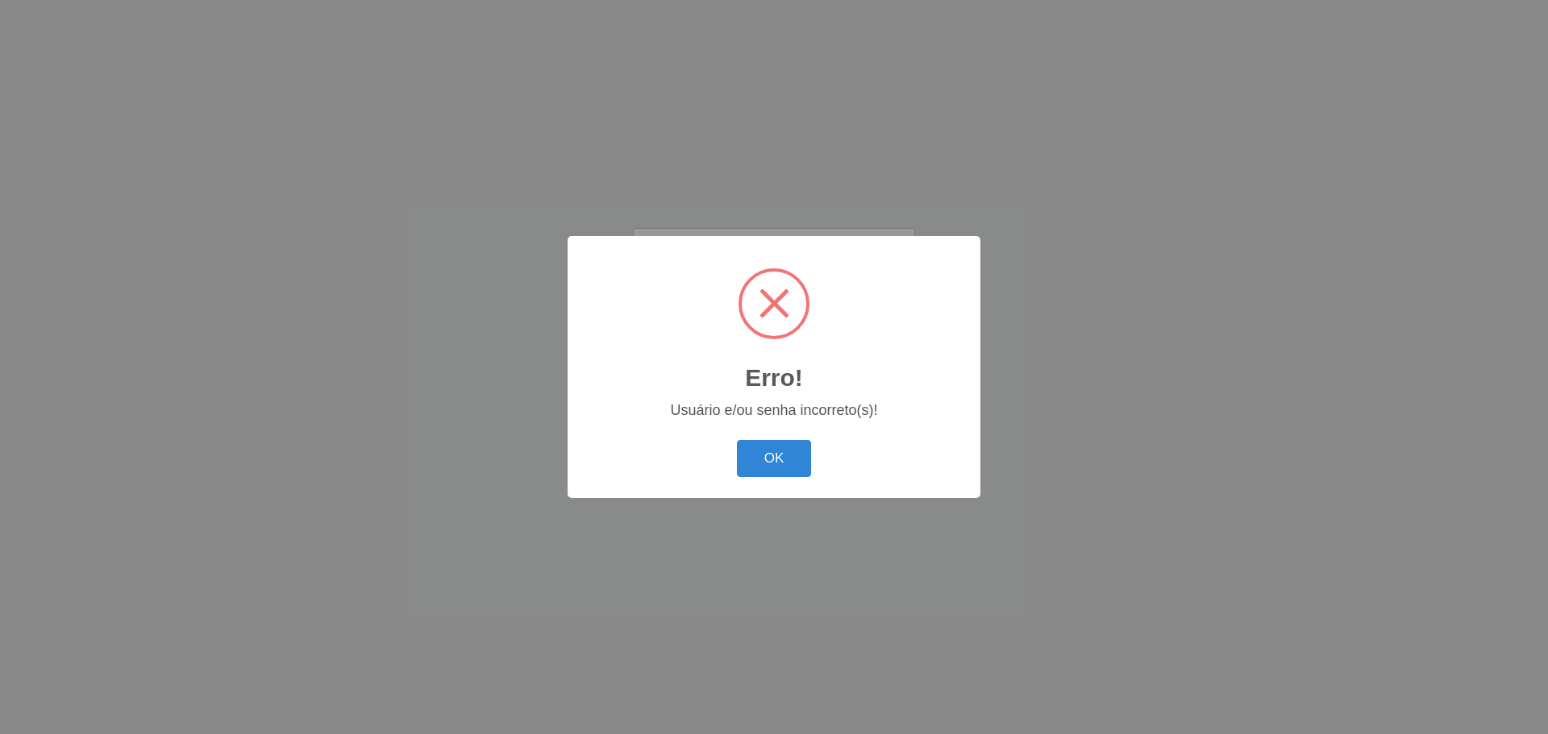
drag, startPoint x: 762, startPoint y: 466, endPoint x: 762, endPoint y: 444, distance: 21.8
click at [762, 464] on button "OK" at bounding box center [774, 459] width 75 height 38
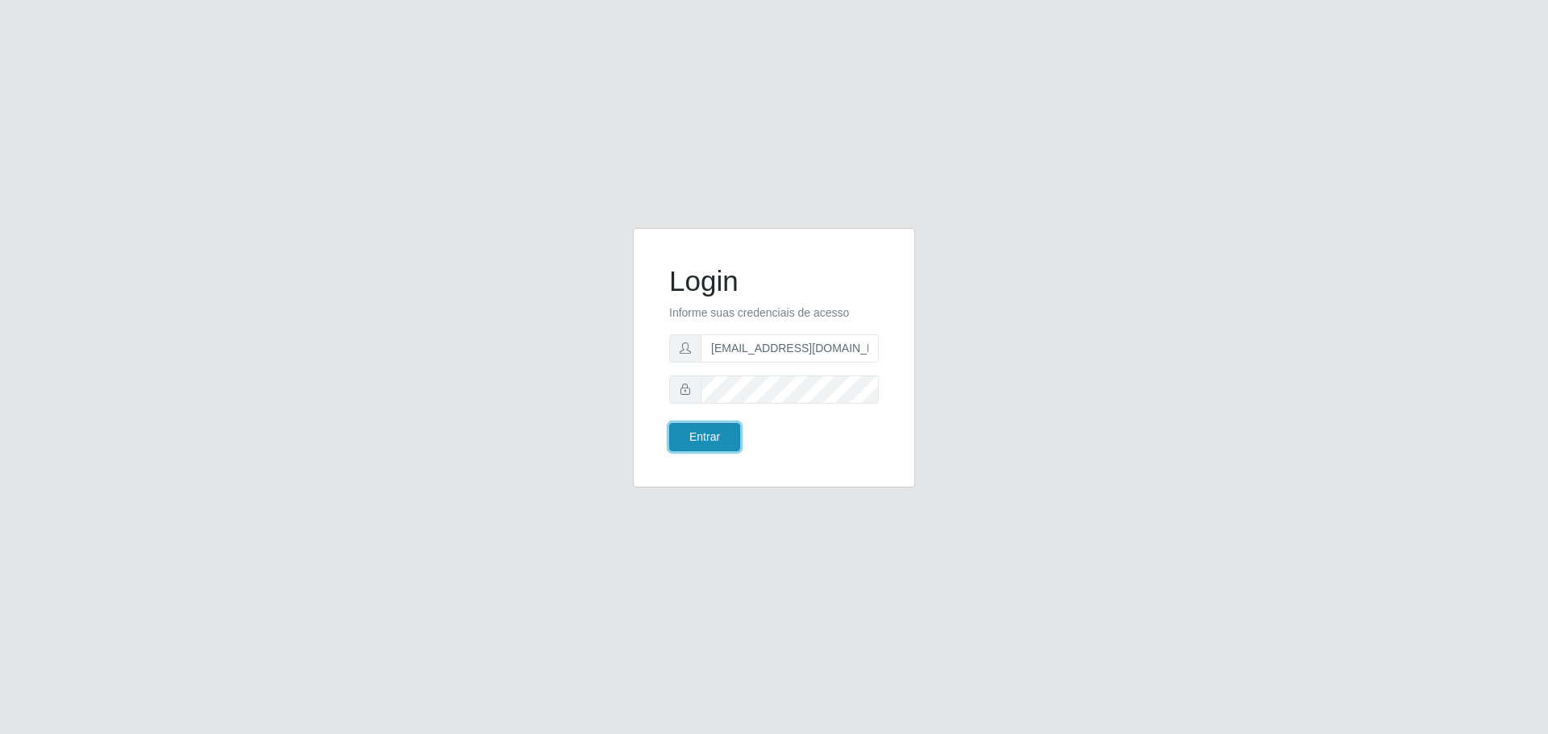
click at [722, 438] on button "Entrar" at bounding box center [704, 437] width 71 height 28
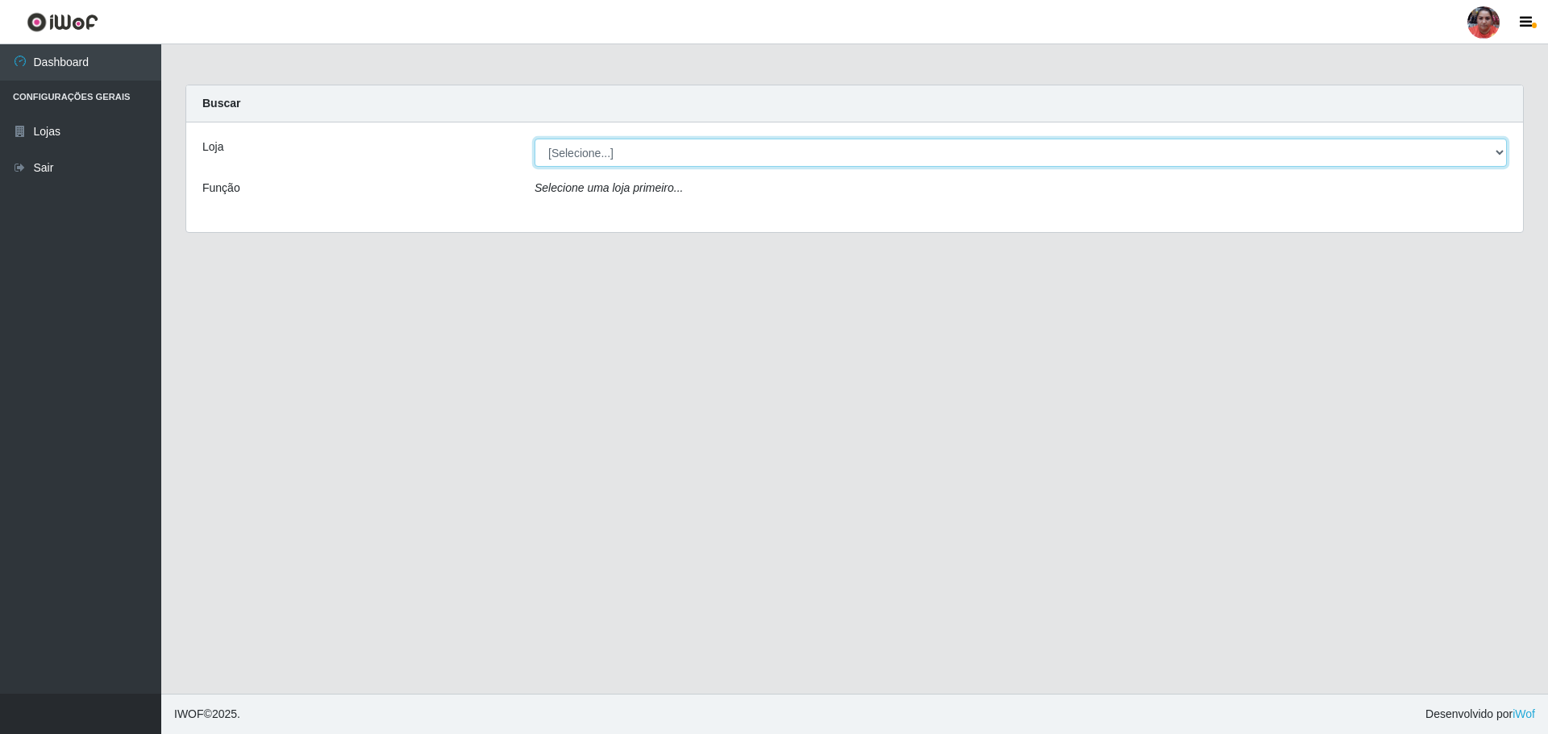
click at [1495, 151] on select "[Selecione...] Mar Vermelho - Loja 05" at bounding box center [1021, 153] width 972 height 28
select select "252"
click at [535, 139] on select "[Selecione...] Mar Vermelho - Loja 05" at bounding box center [1021, 153] width 972 height 28
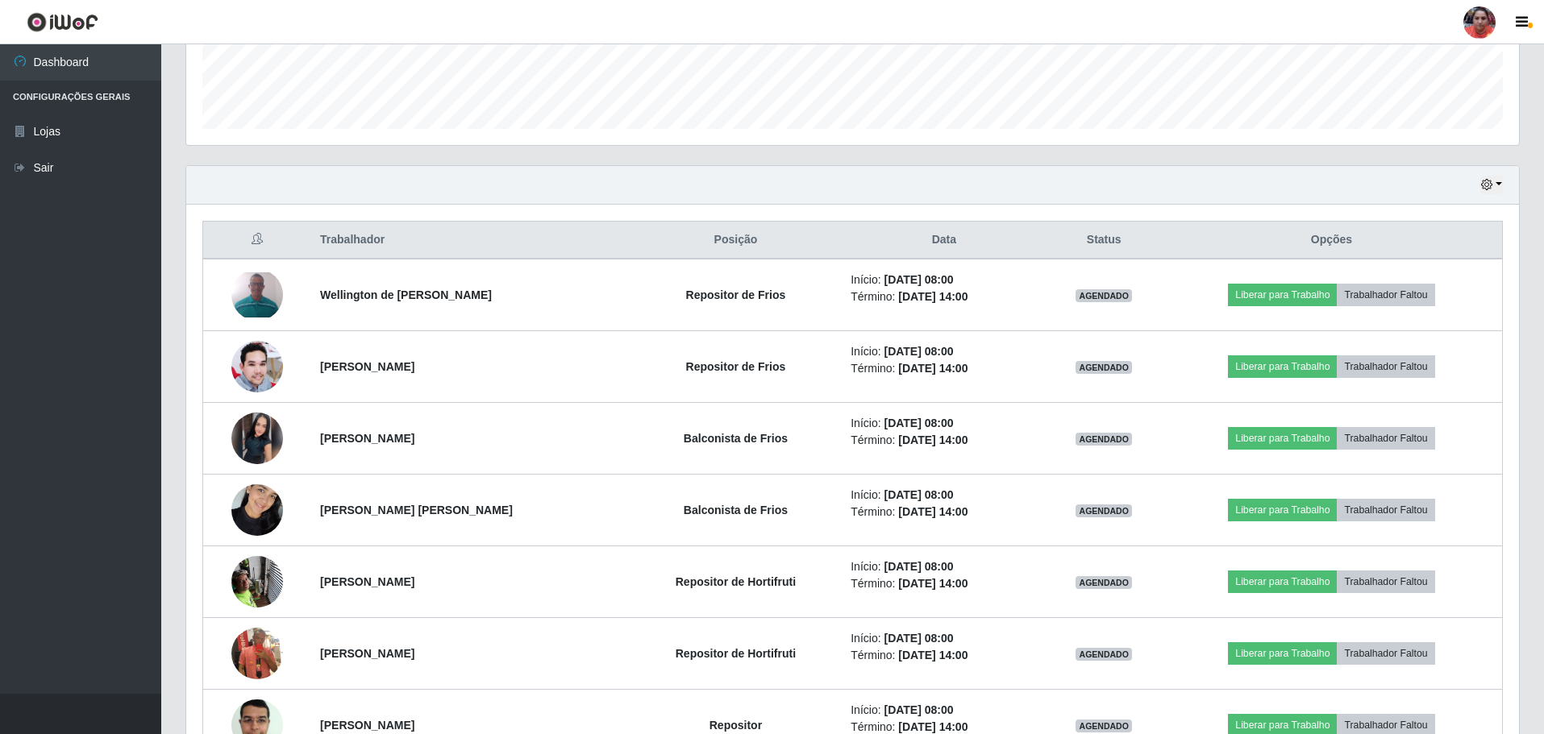
scroll to position [451, 0]
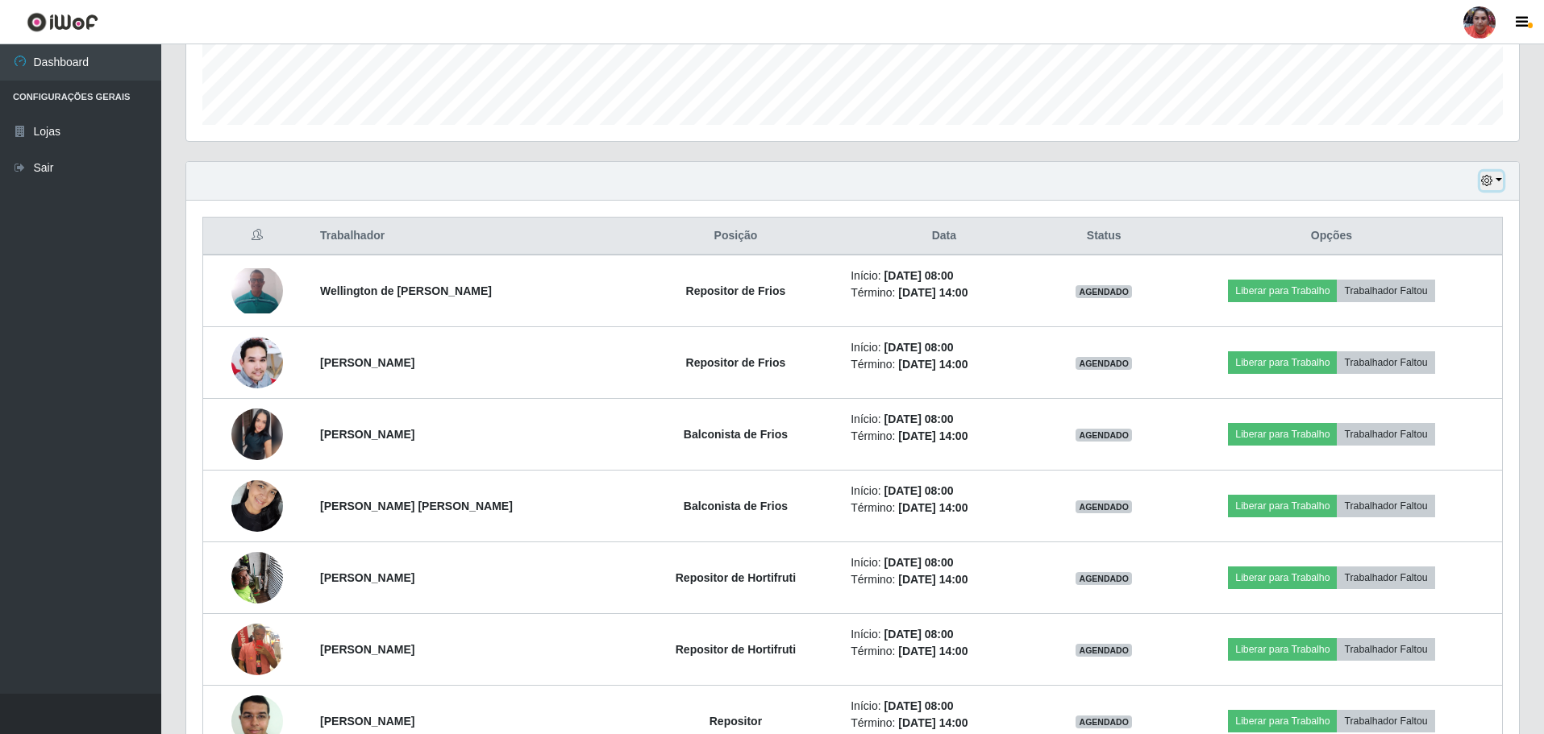
click at [1500, 180] on button "button" at bounding box center [1491, 181] width 23 height 19
click at [1454, 286] on button "3 dias" at bounding box center [1438, 277] width 127 height 34
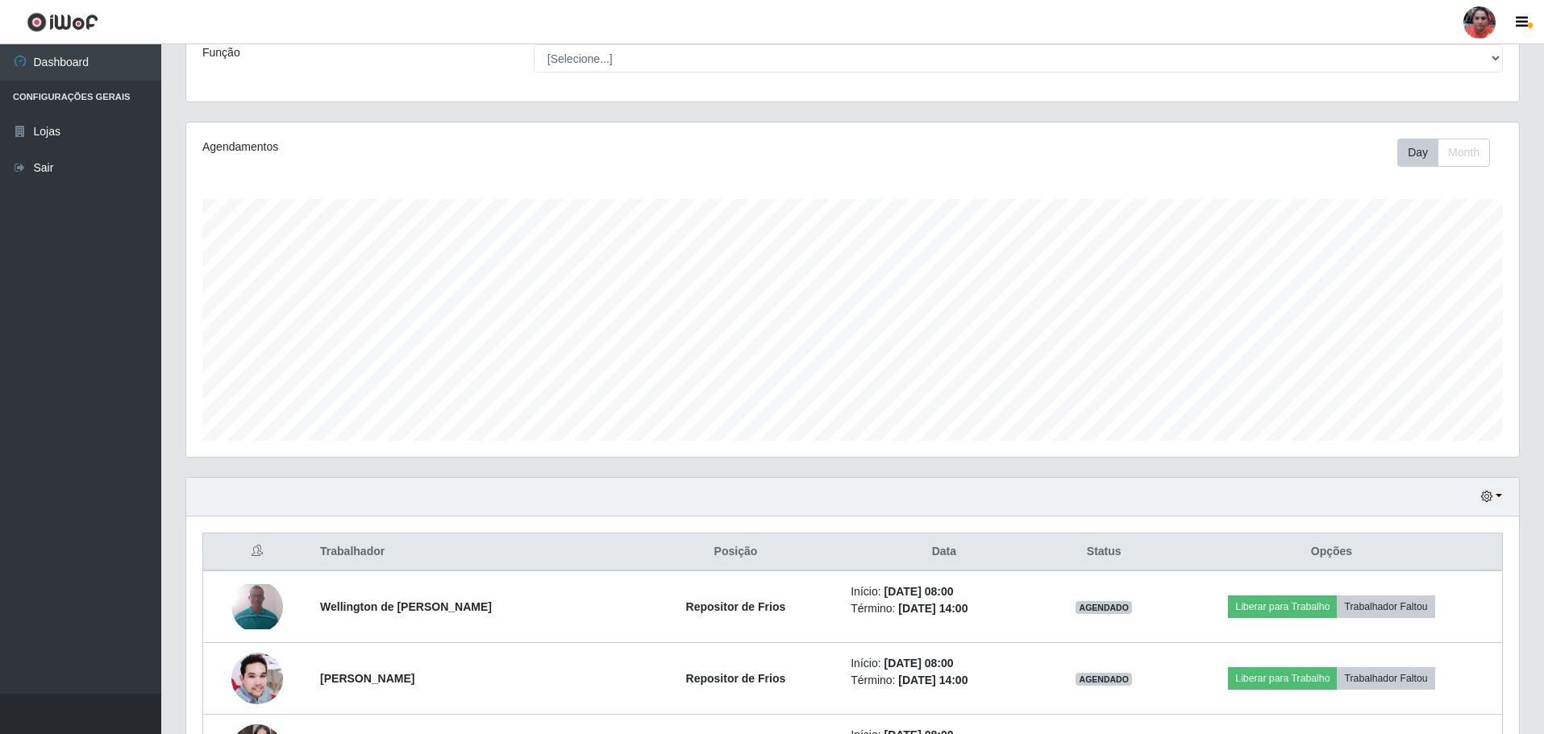
scroll to position [0, 0]
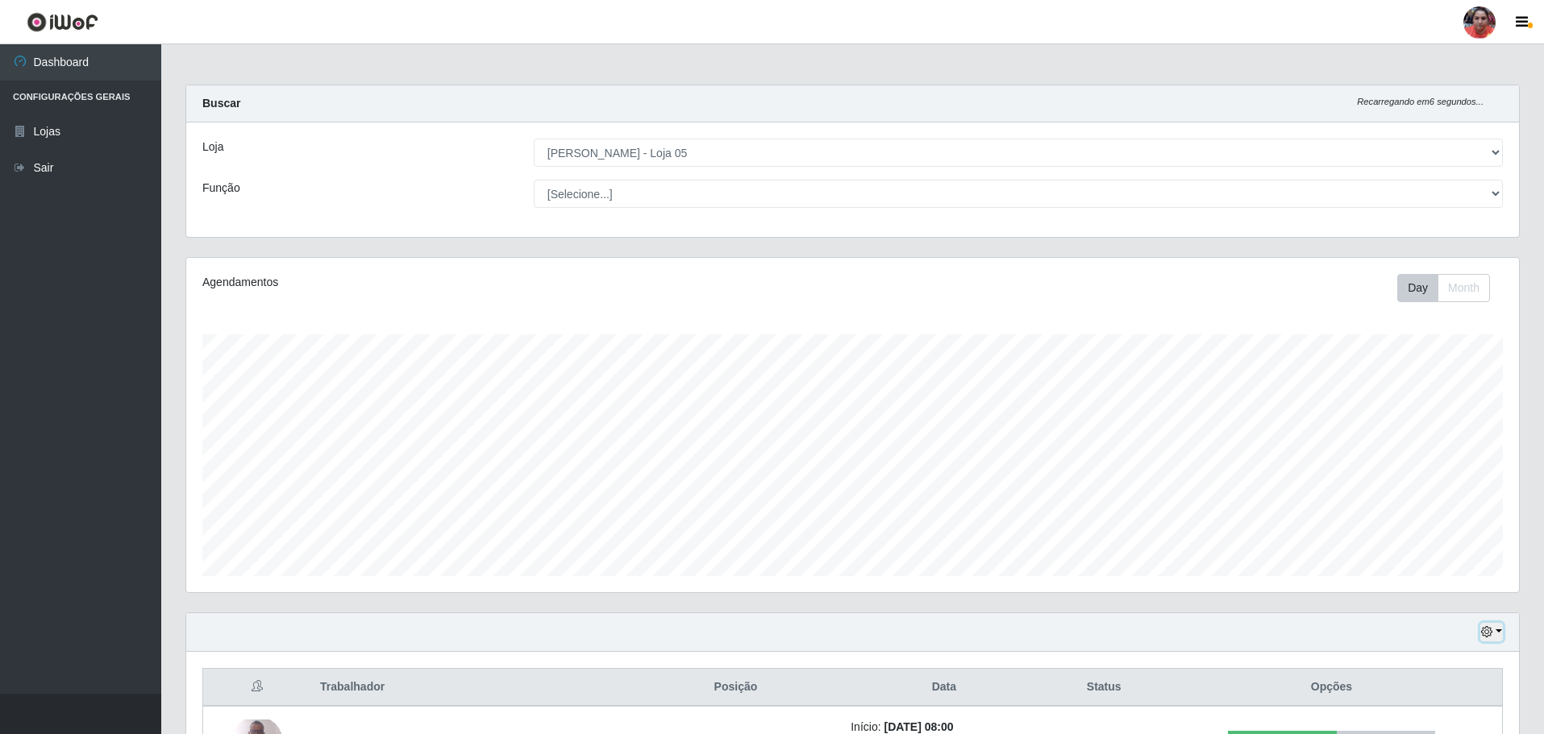
click at [1500, 631] on button "button" at bounding box center [1491, 632] width 23 height 19
click at [1497, 632] on button "button" at bounding box center [1491, 632] width 23 height 19
click at [1445, 495] on button "1 dia" at bounding box center [1438, 505] width 127 height 34
click at [1500, 629] on button "button" at bounding box center [1491, 632] width 23 height 19
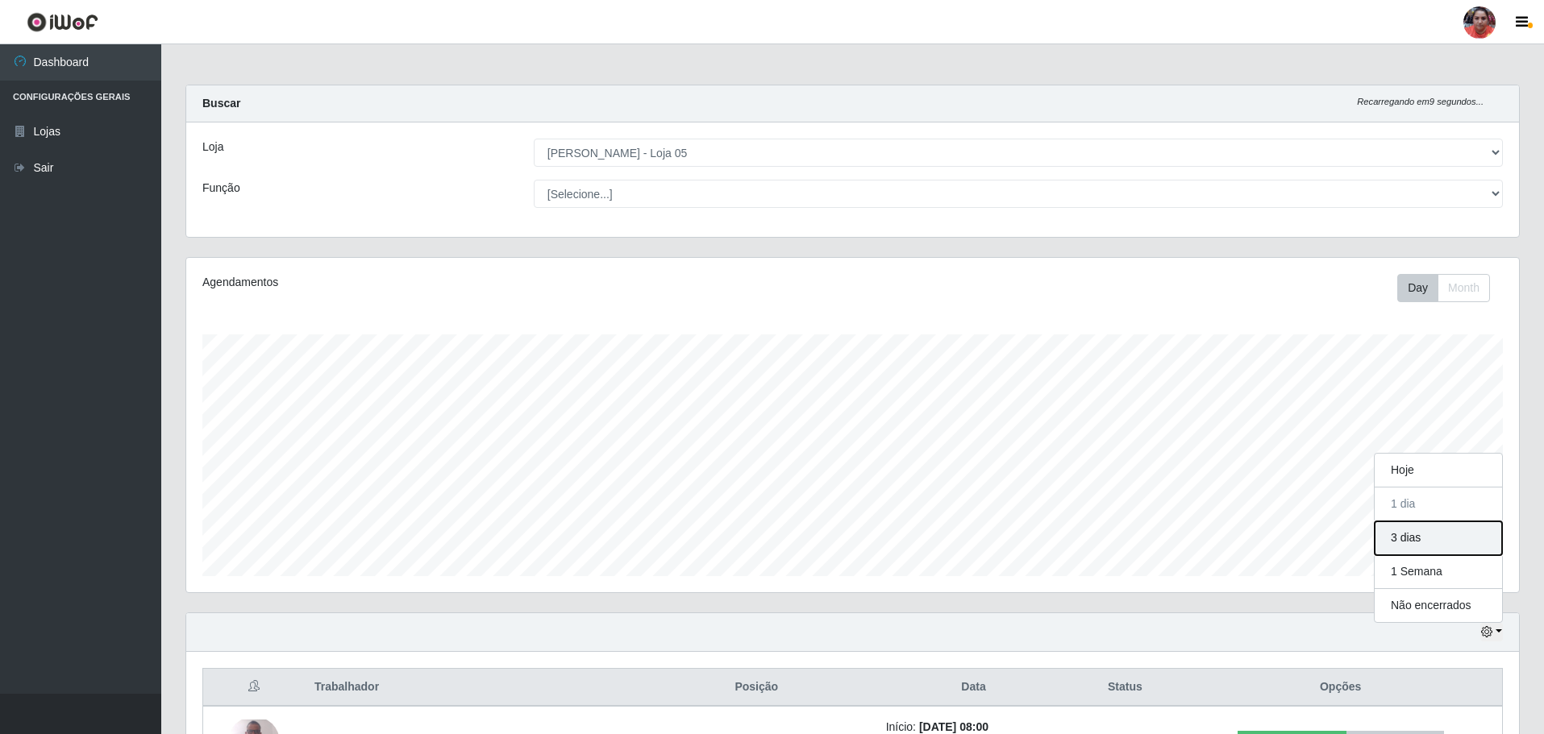
click at [1441, 540] on button "3 dias" at bounding box center [1438, 539] width 127 height 34
click at [1498, 633] on button "button" at bounding box center [1491, 632] width 23 height 19
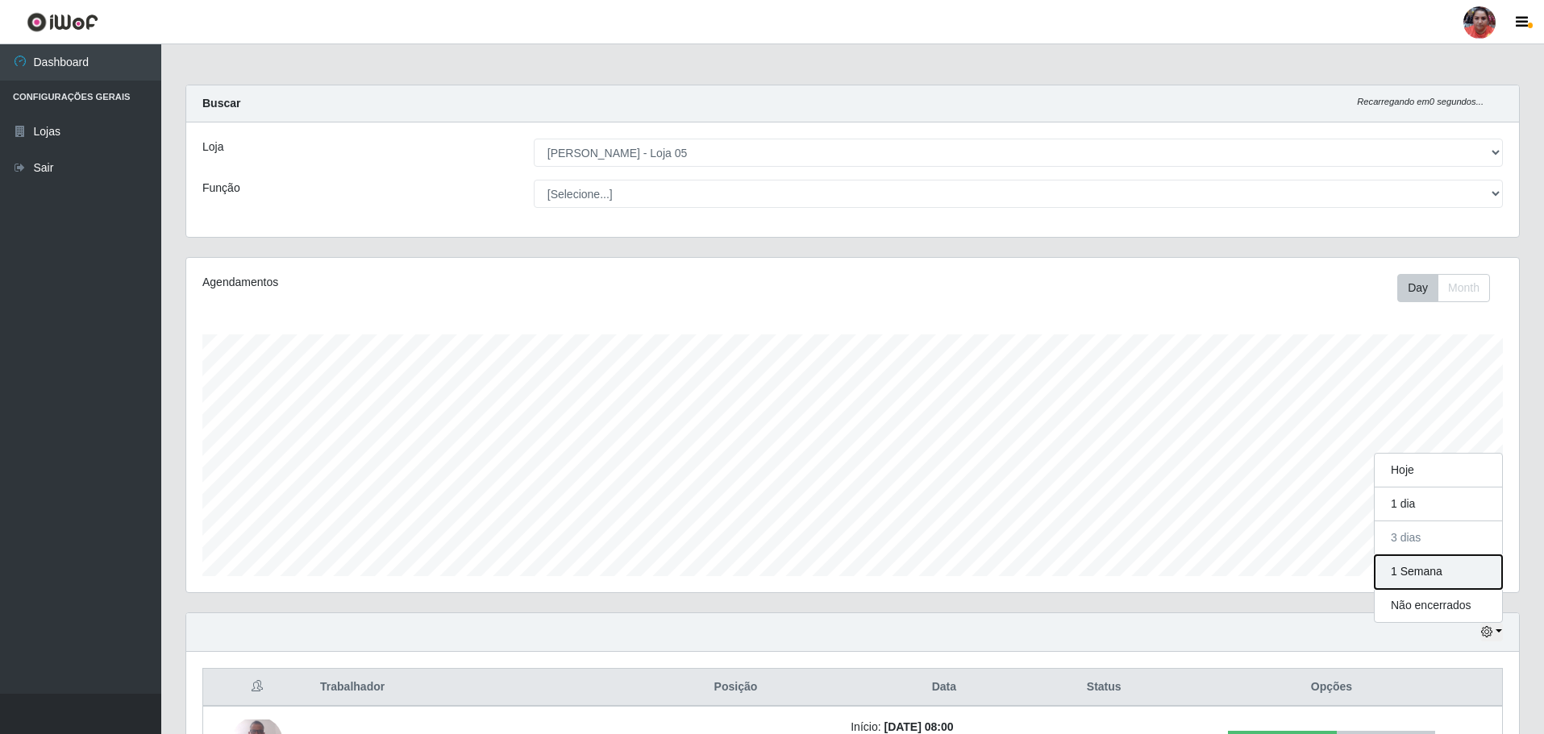
click at [1465, 568] on button "1 Semana" at bounding box center [1438, 572] width 127 height 34
click at [1501, 631] on button "button" at bounding box center [1491, 632] width 23 height 19
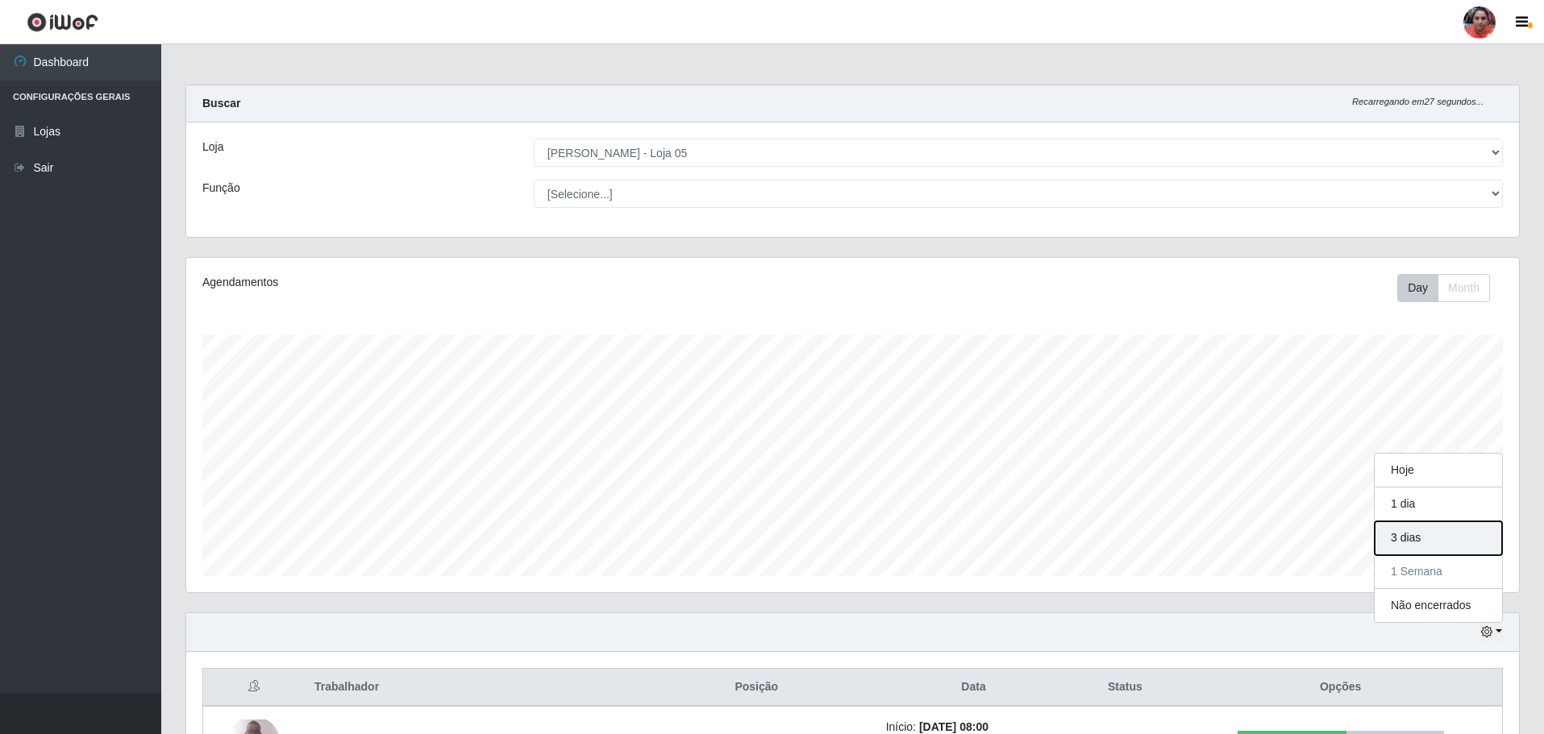
click at [1428, 543] on button "3 dias" at bounding box center [1438, 539] width 127 height 34
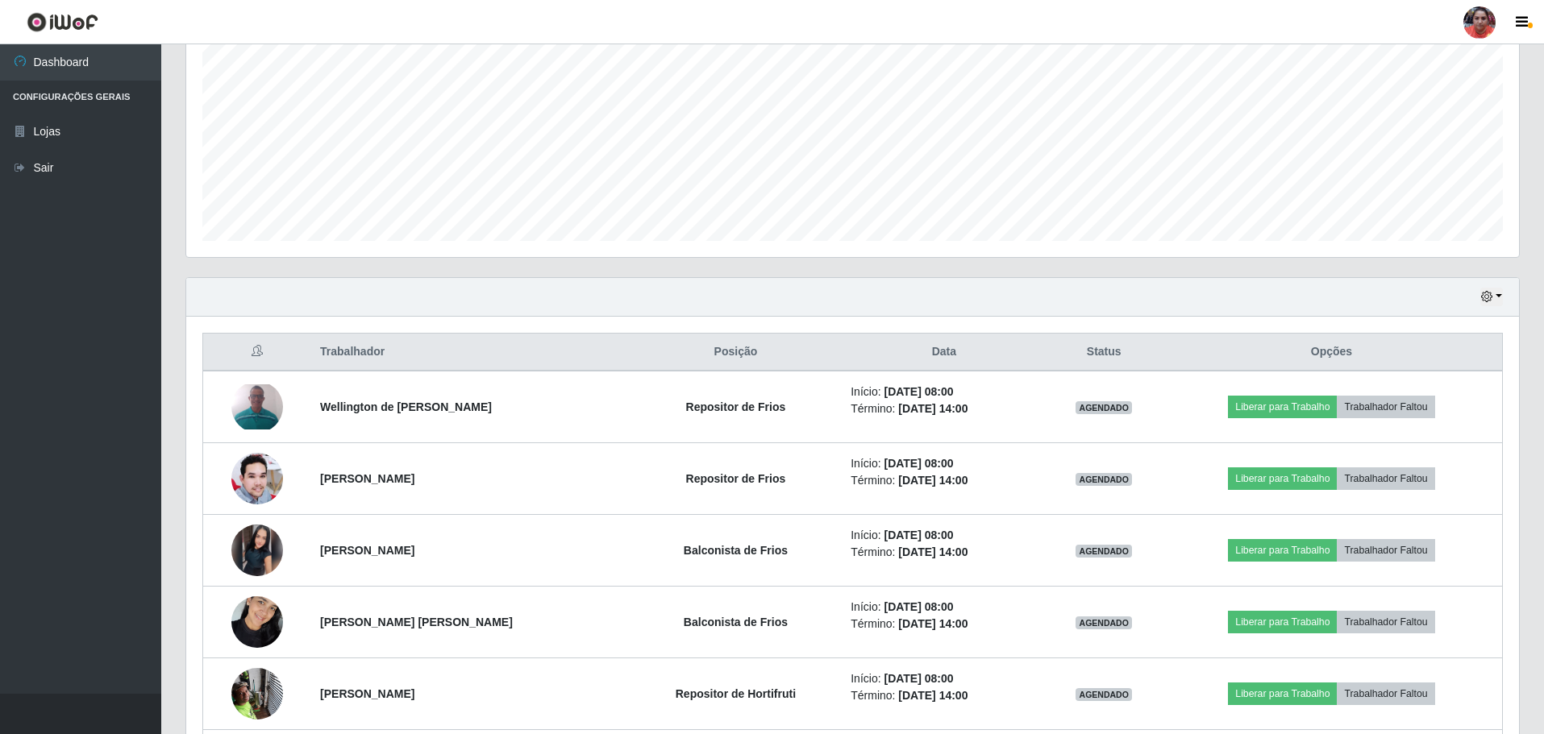
scroll to position [327, 0]
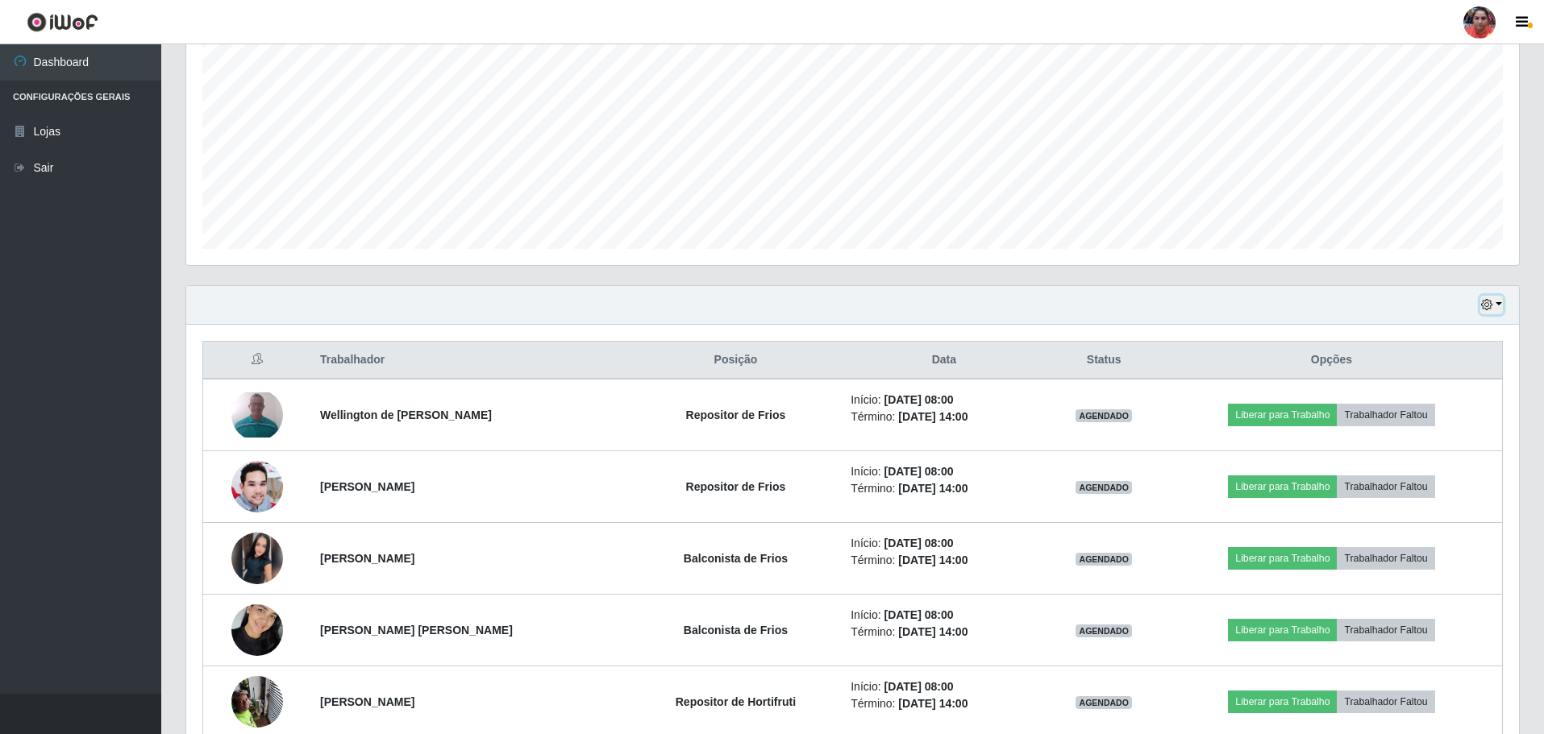
click at [1499, 306] on button "button" at bounding box center [1491, 305] width 23 height 19
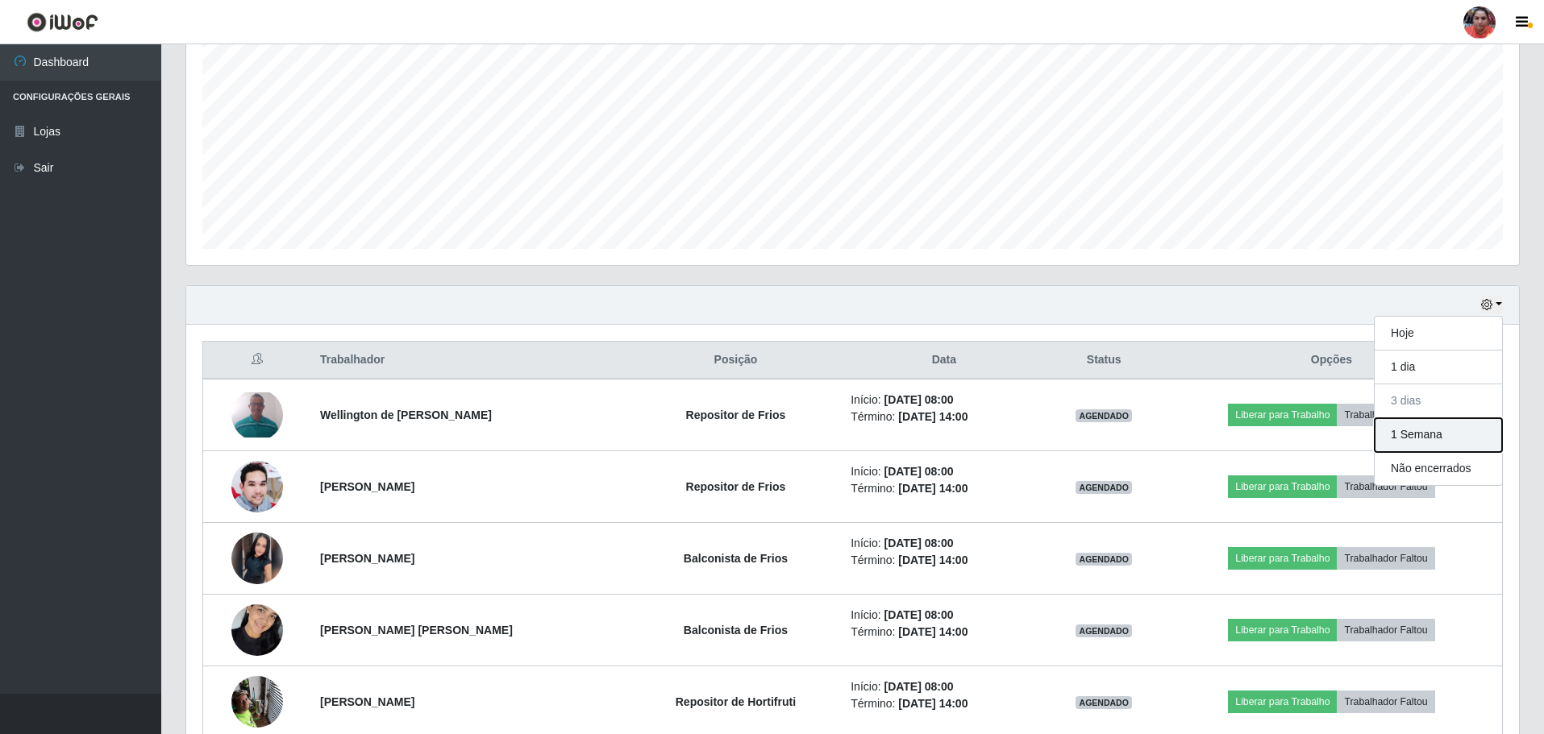
click at [1470, 426] on button "1 Semana" at bounding box center [1438, 435] width 127 height 34
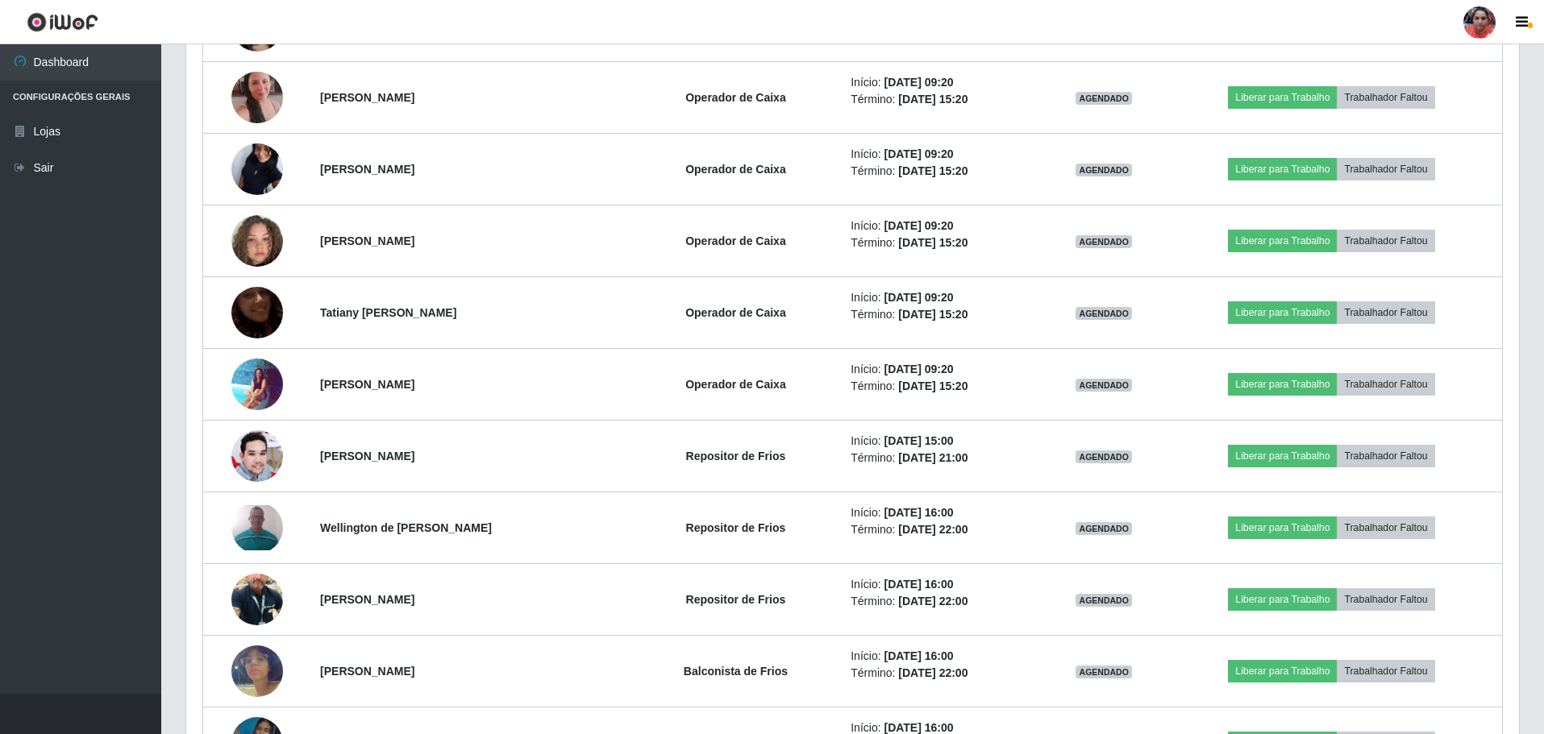
scroll to position [1430, 0]
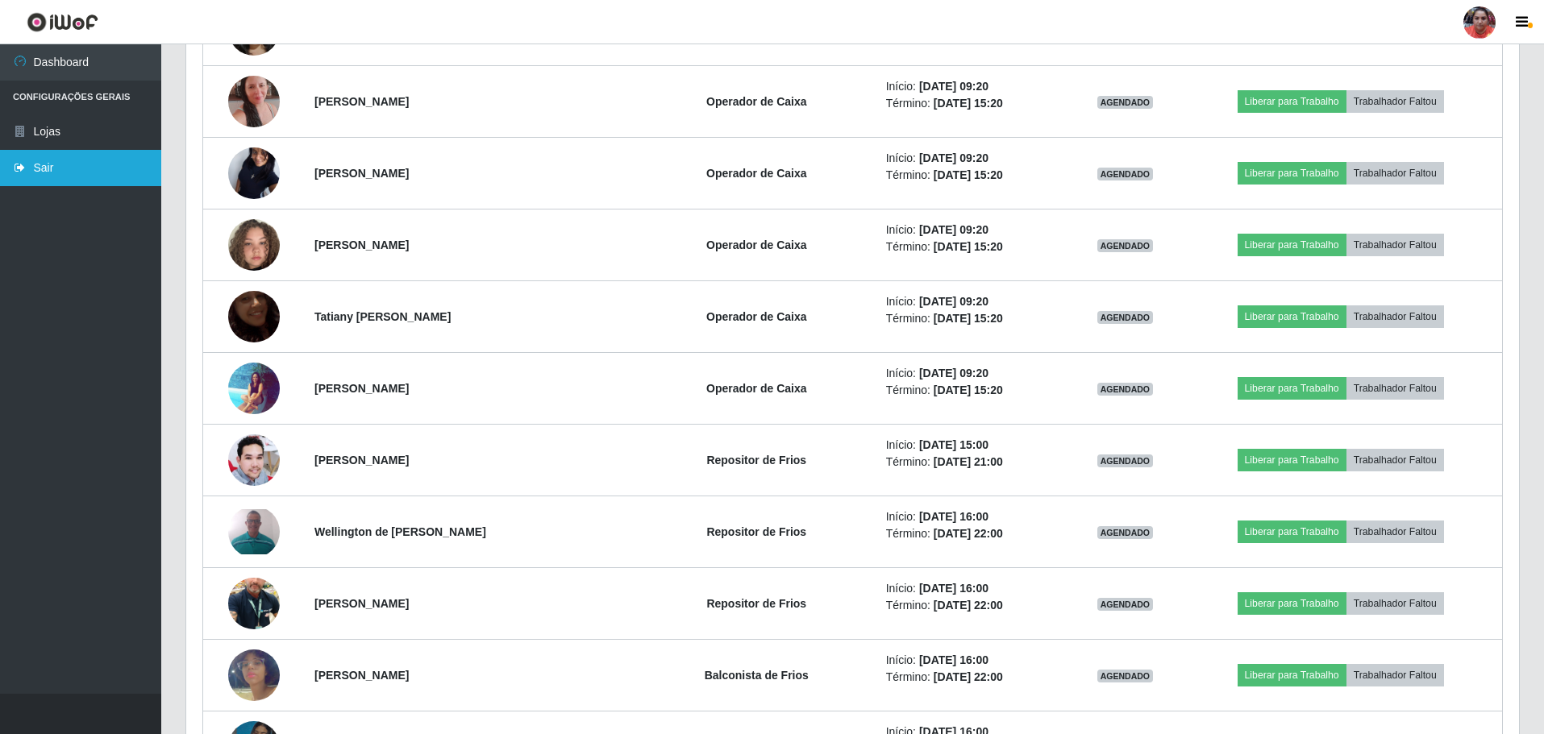
click at [94, 173] on link "Sair" at bounding box center [80, 168] width 161 height 36
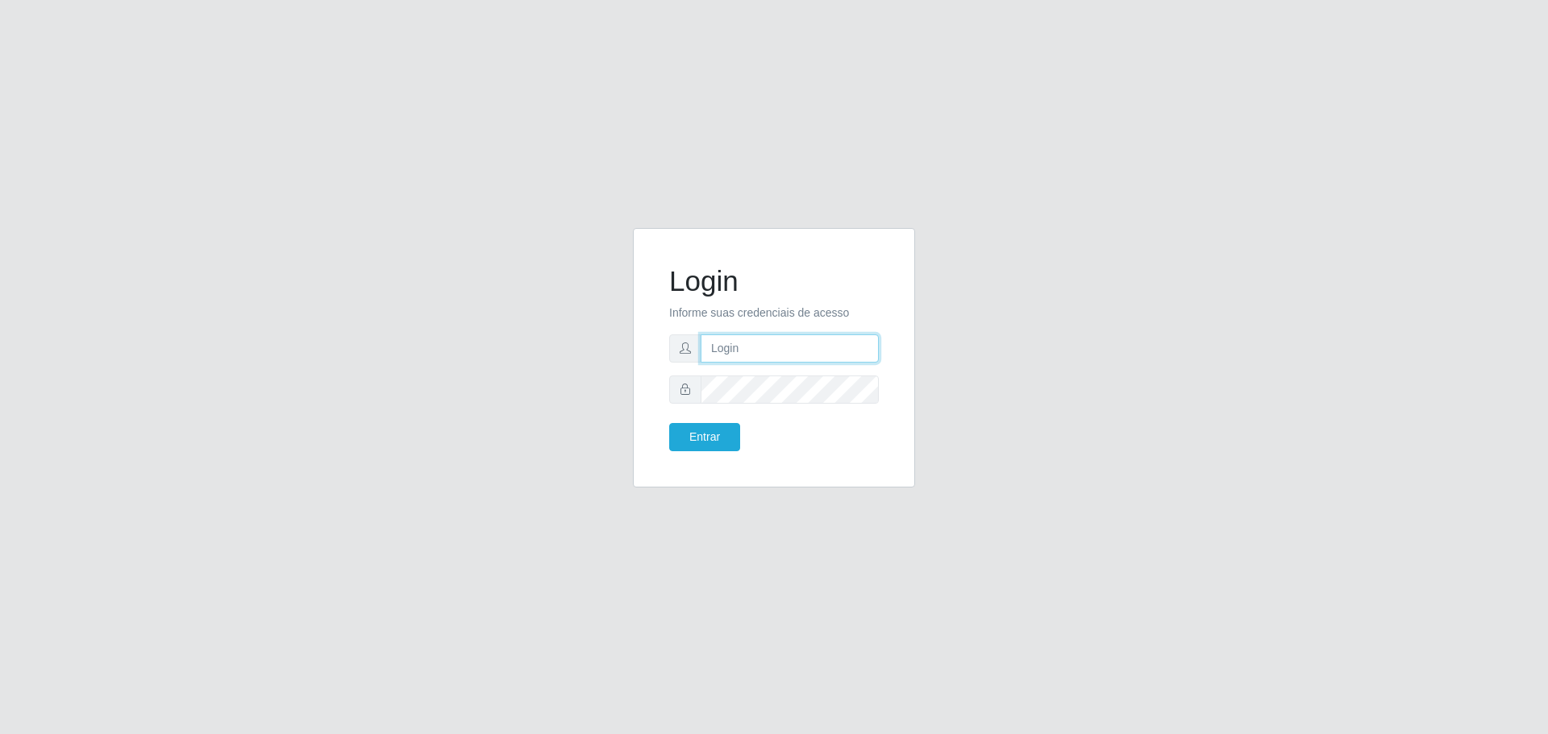
type input "[EMAIL_ADDRESS][DOMAIN_NAME]"
